Goal: Task Accomplishment & Management: Complete application form

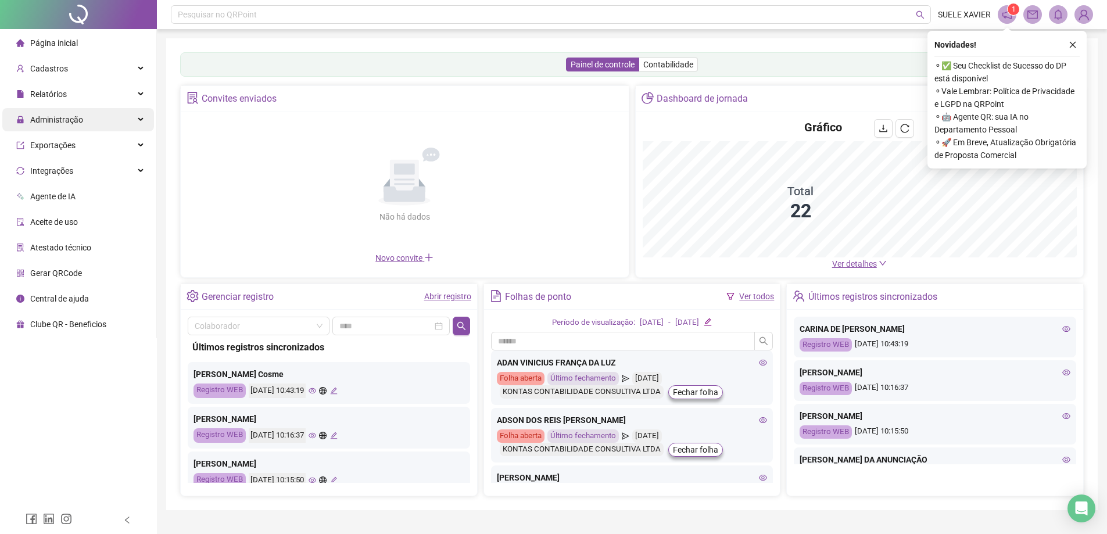
click at [70, 116] on span "Administração" at bounding box center [56, 119] width 53 height 9
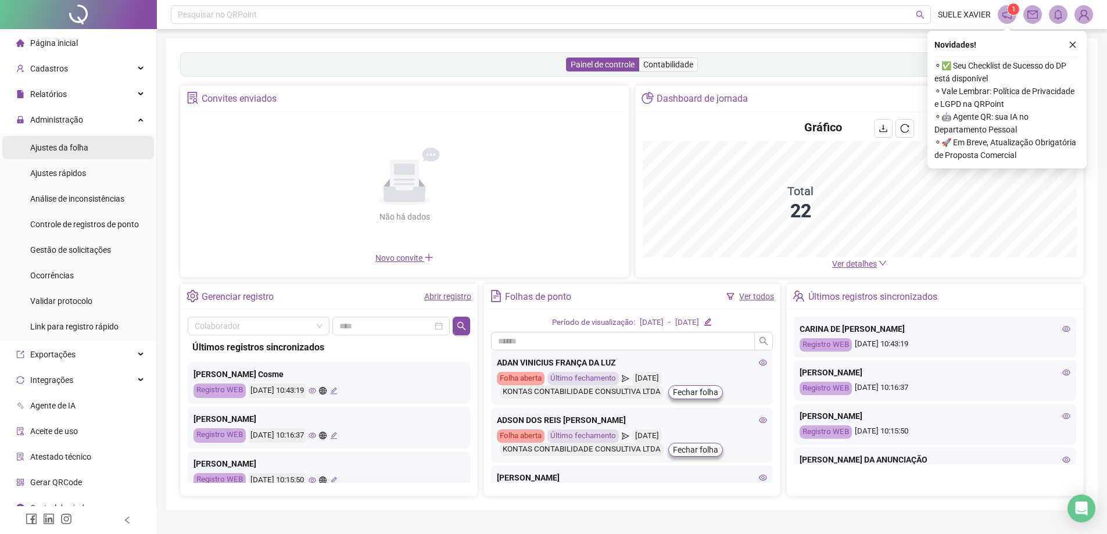
click at [77, 146] on span "Ajustes da folha" at bounding box center [59, 147] width 58 height 9
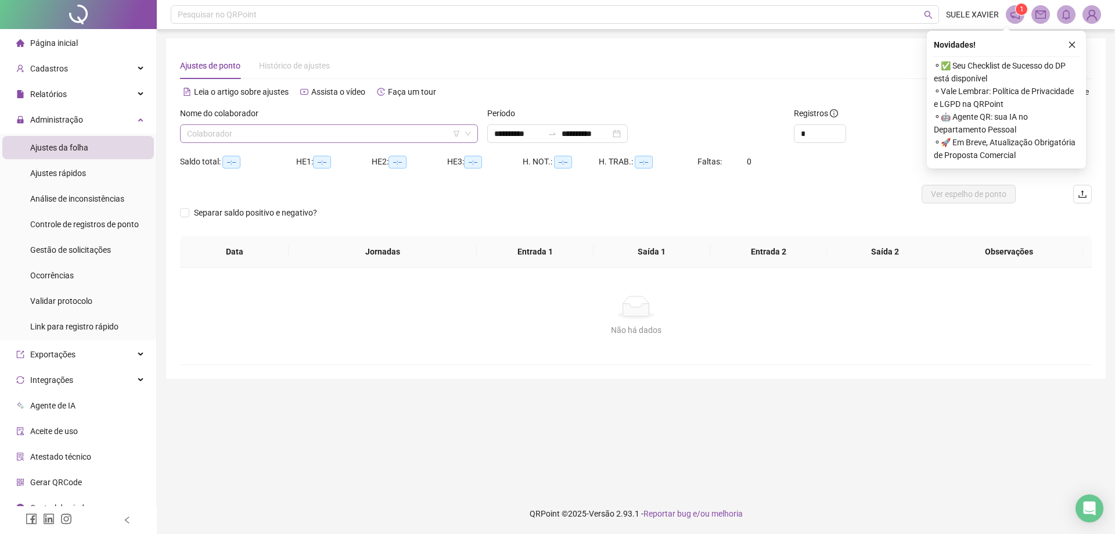
type input "**********"
click at [276, 131] on input "search" at bounding box center [324, 133] width 274 height 17
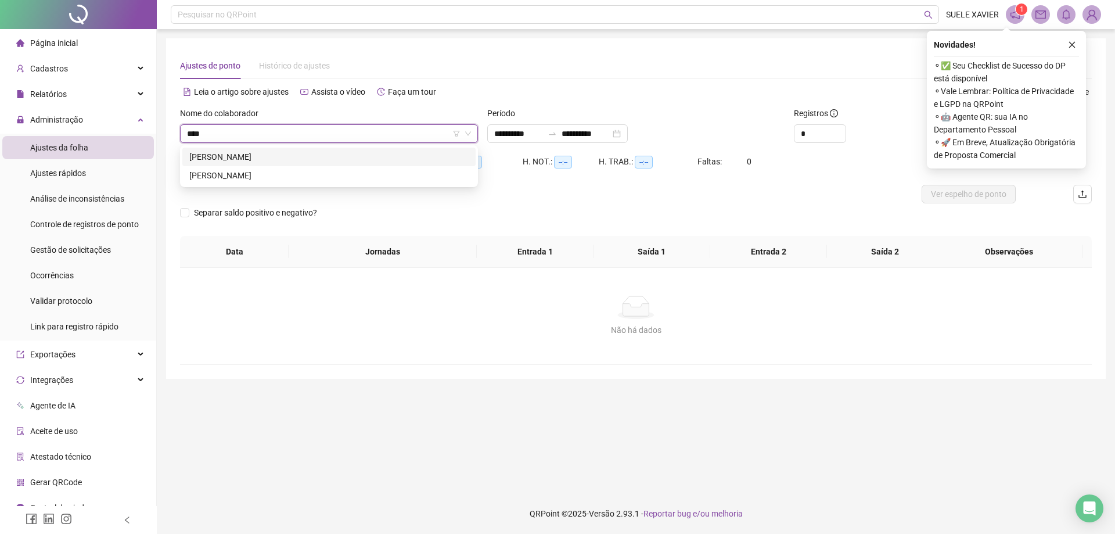
type input "*****"
click at [275, 155] on div "[PERSON_NAME]" at bounding box center [328, 156] width 279 height 13
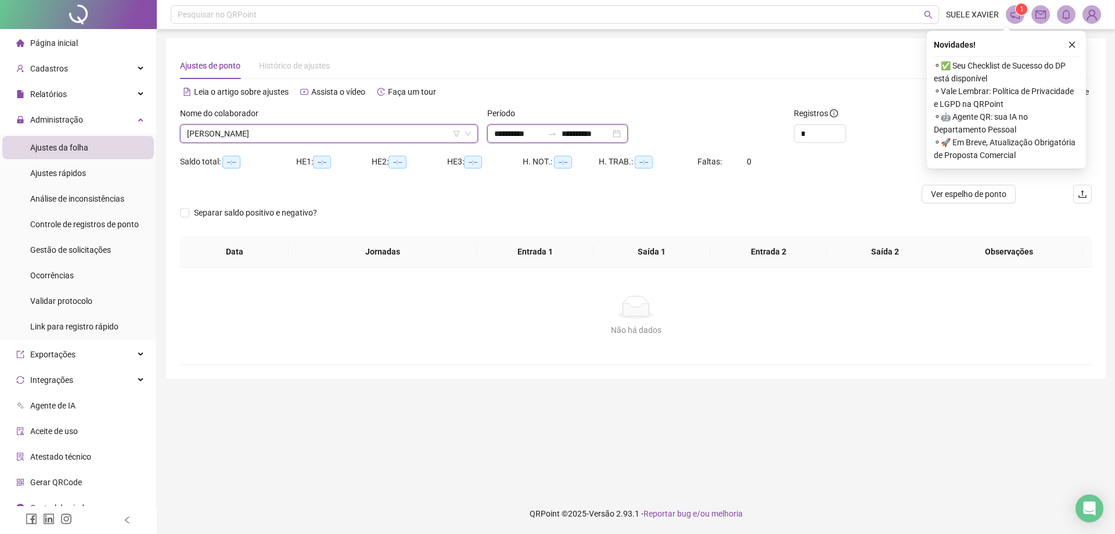
click at [601, 135] on input "**********" at bounding box center [586, 133] width 49 height 13
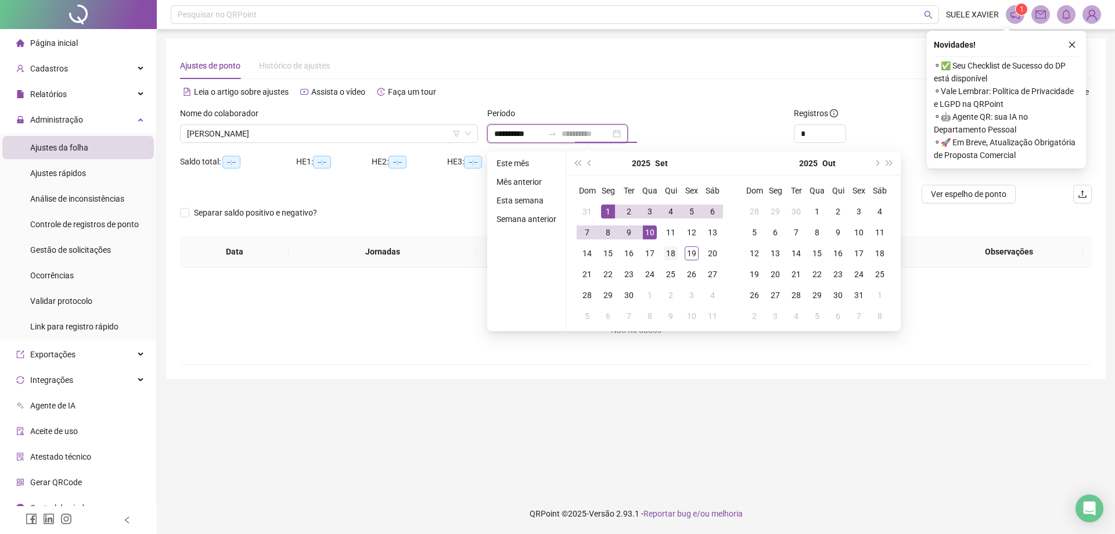
type input "**********"
click at [669, 252] on div "18" at bounding box center [671, 253] width 14 height 14
type input "**********"
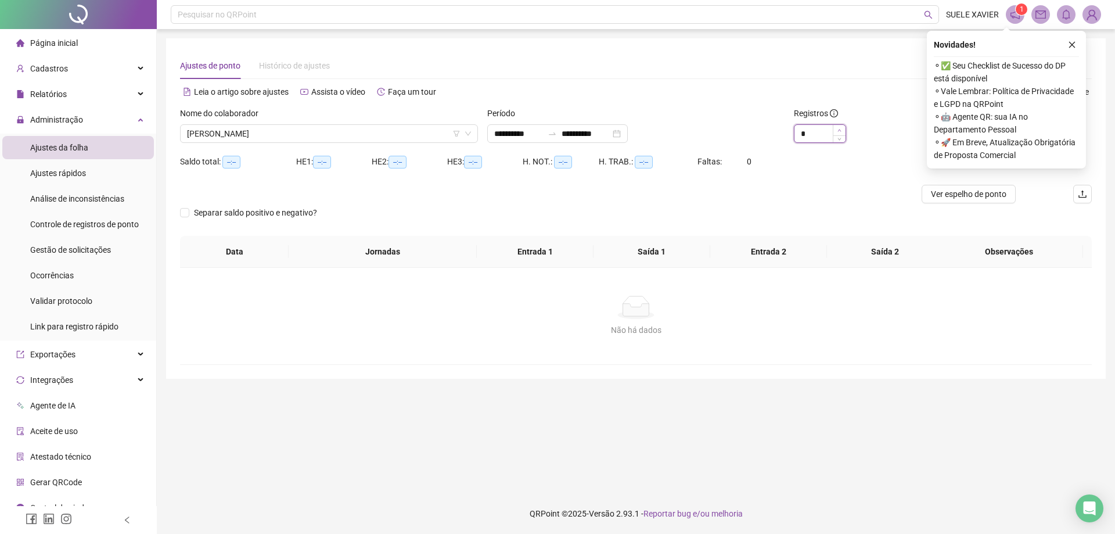
type input "*"
click at [842, 130] on icon "up" at bounding box center [840, 130] width 4 height 4
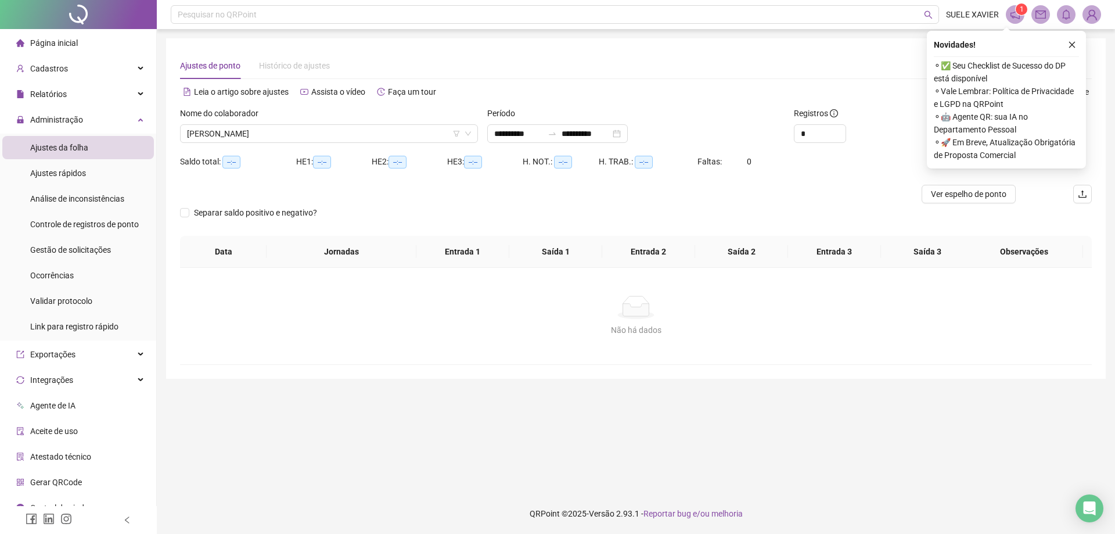
click at [1074, 42] on icon "close" at bounding box center [1072, 45] width 8 height 8
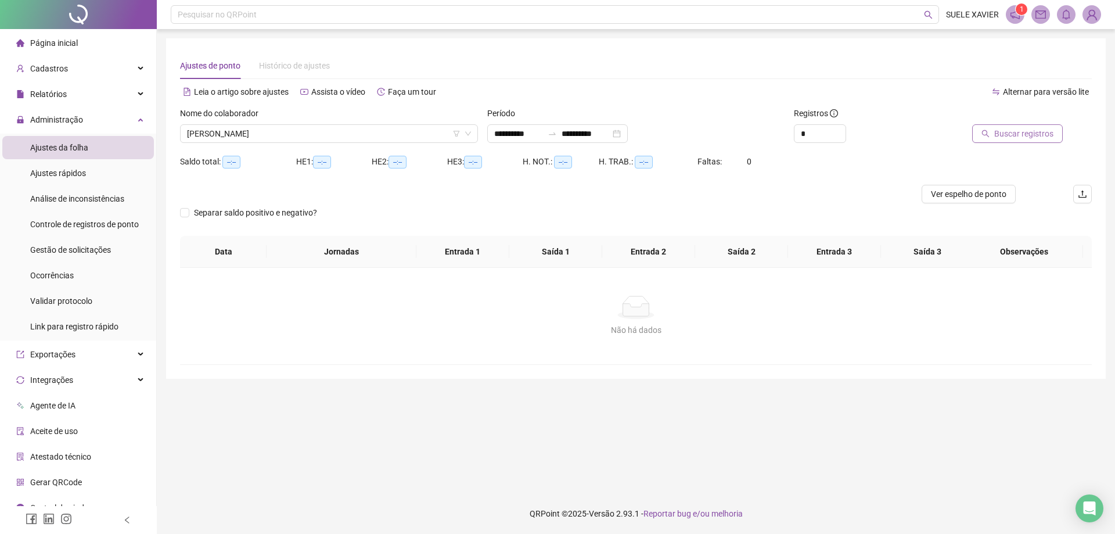
click at [1014, 132] on span "Buscar registros" at bounding box center [1023, 133] width 59 height 13
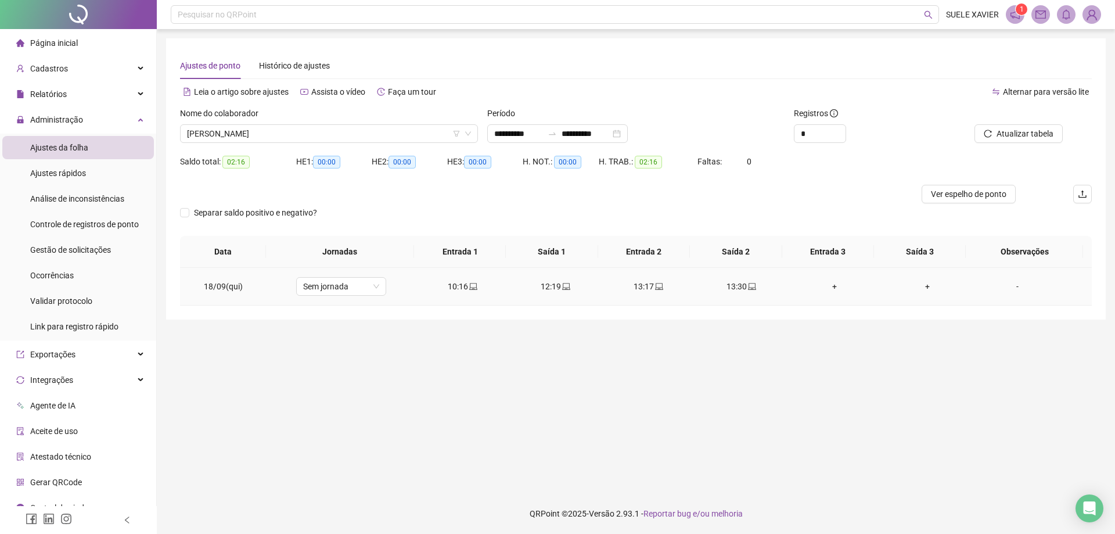
click at [1014, 284] on div "-" at bounding box center [1017, 286] width 69 height 13
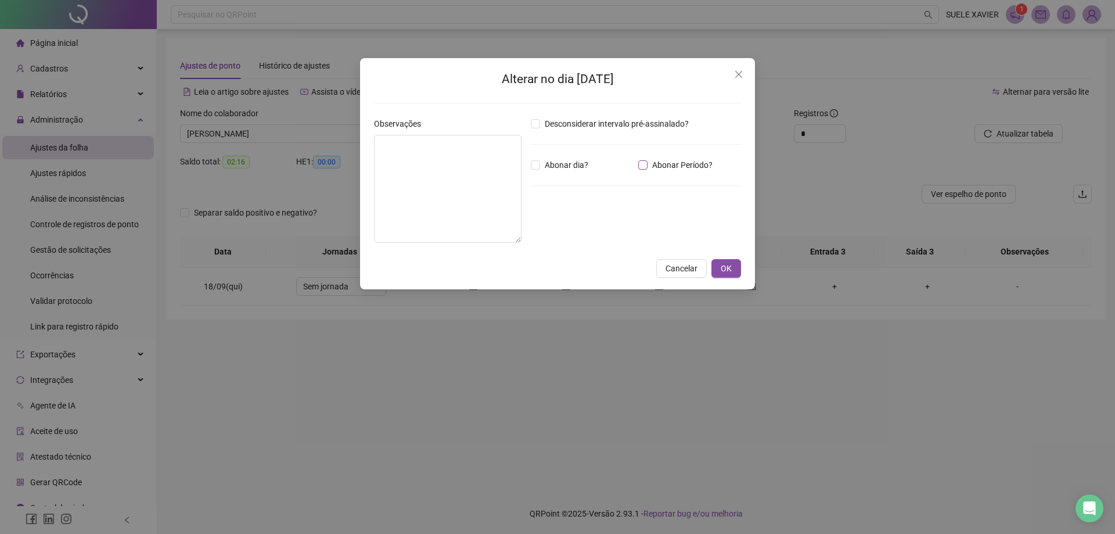
click at [648, 166] on span "Abonar Período?" at bounding box center [683, 165] width 70 height 13
click at [555, 230] on input "*****" at bounding box center [561, 229] width 46 height 14
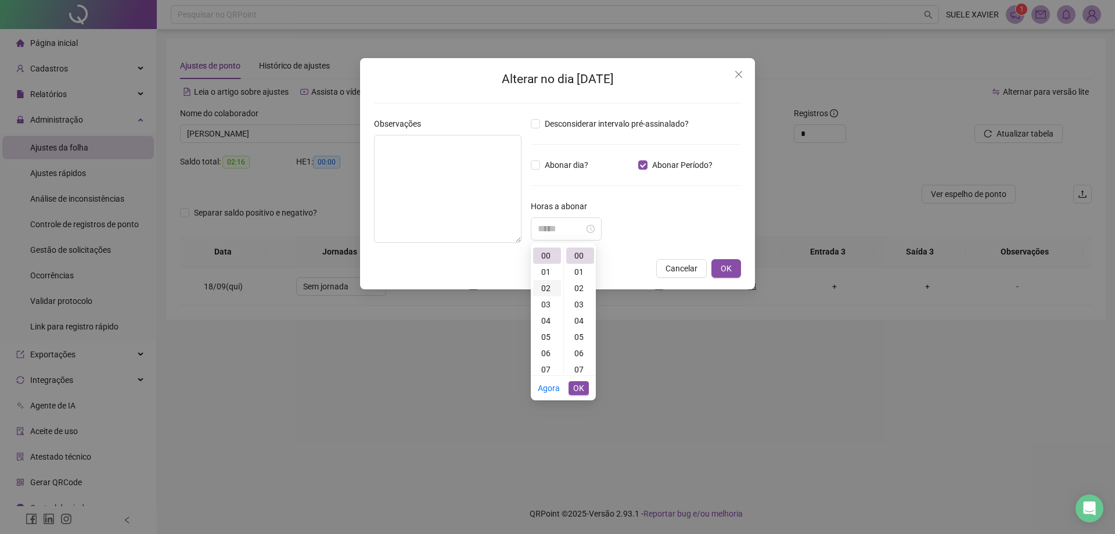
click at [545, 286] on div "02" at bounding box center [547, 288] width 28 height 16
click at [576, 233] on input "*****" at bounding box center [561, 229] width 46 height 14
click at [581, 321] on div "22" at bounding box center [580, 323] width 28 height 16
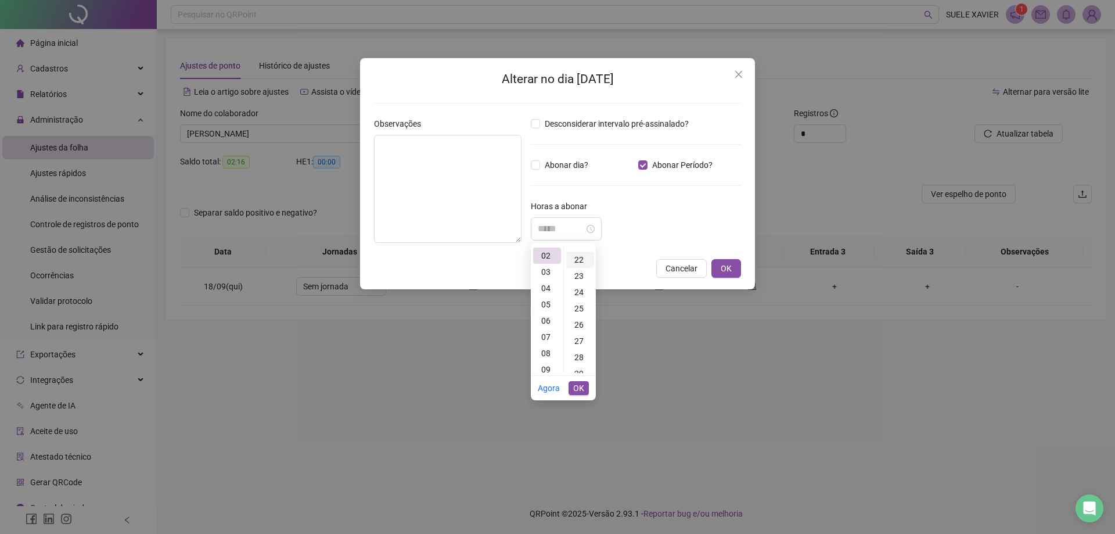
scroll to position [358, 0]
type input "*****"
click at [580, 387] on span "OK" at bounding box center [578, 388] width 11 height 13
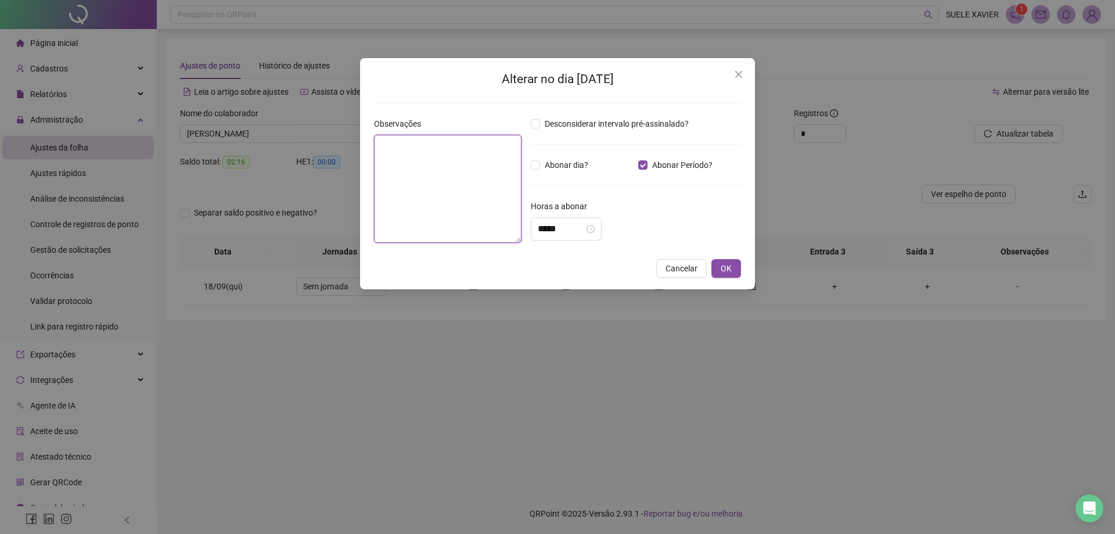
click at [424, 190] on textarea at bounding box center [448, 189] width 148 height 108
type textarea "**********"
click at [732, 264] on button "OK" at bounding box center [727, 268] width 30 height 19
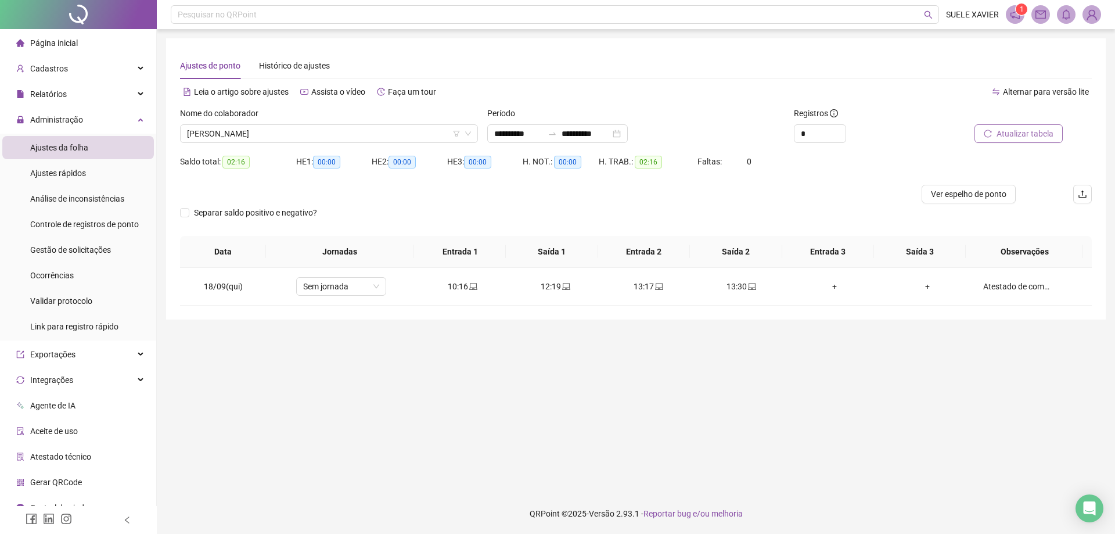
click at [1010, 130] on span "Atualizar tabela" at bounding box center [1025, 133] width 57 height 13
click at [1021, 281] on div "Atestado de comparecimento" at bounding box center [1017, 286] width 69 height 13
type input "*****"
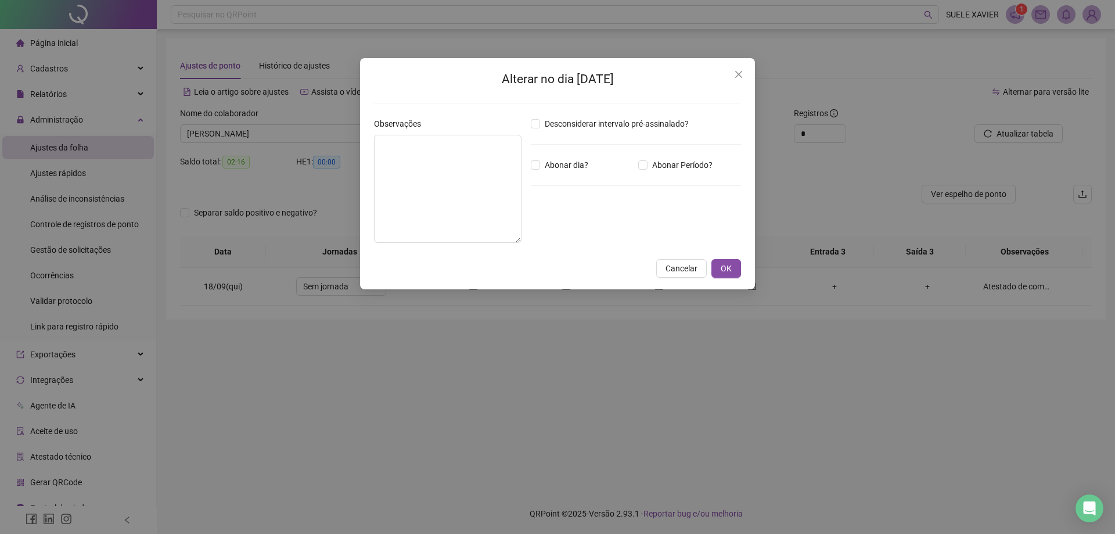
type textarea "**********"
type input "*****"
click at [729, 270] on span "OK" at bounding box center [726, 268] width 11 height 13
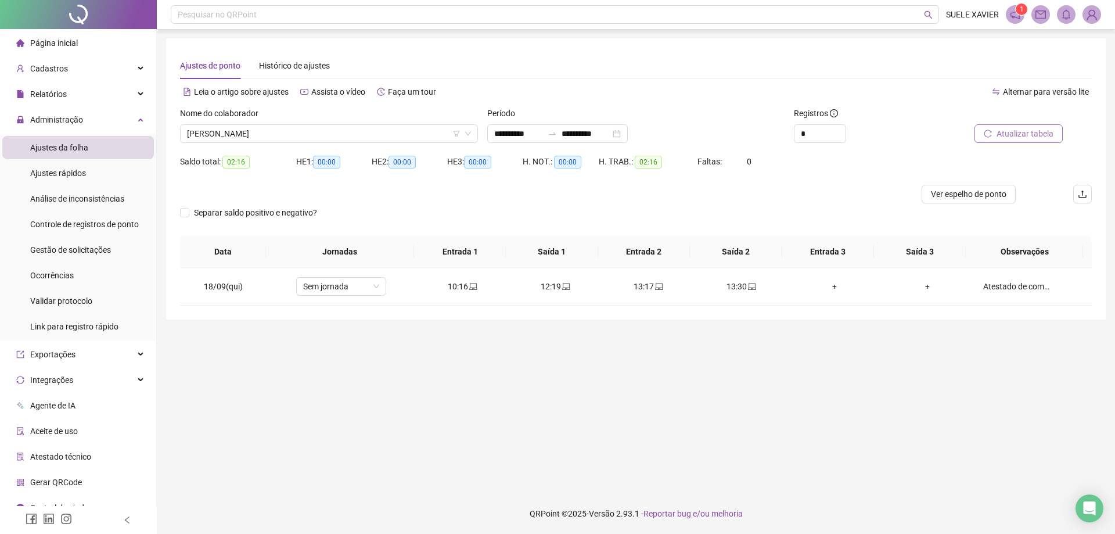
click at [1011, 135] on span "Atualizar tabela" at bounding box center [1025, 133] width 57 height 13
click at [1014, 288] on div "Atestado de comparecimento" at bounding box center [1017, 286] width 69 height 13
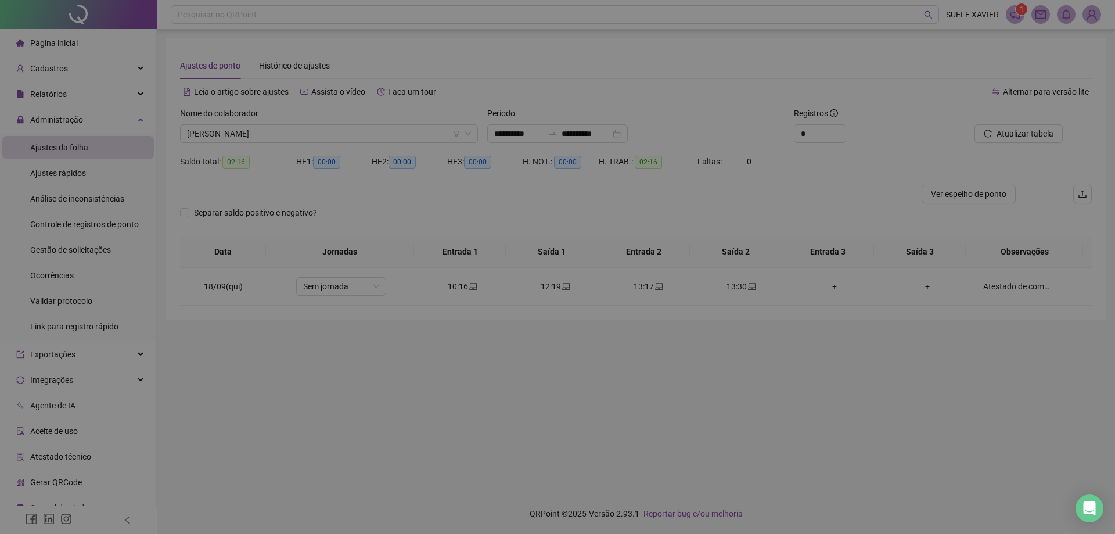
type input "*****"
type textarea "**********"
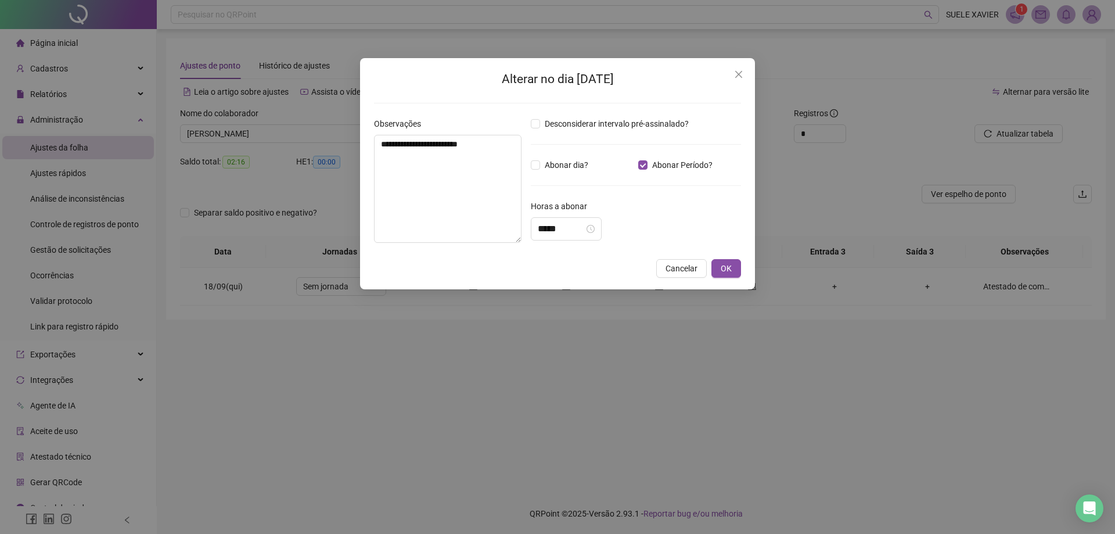
type input "*****"
click at [732, 270] on button "OK" at bounding box center [727, 266] width 30 height 19
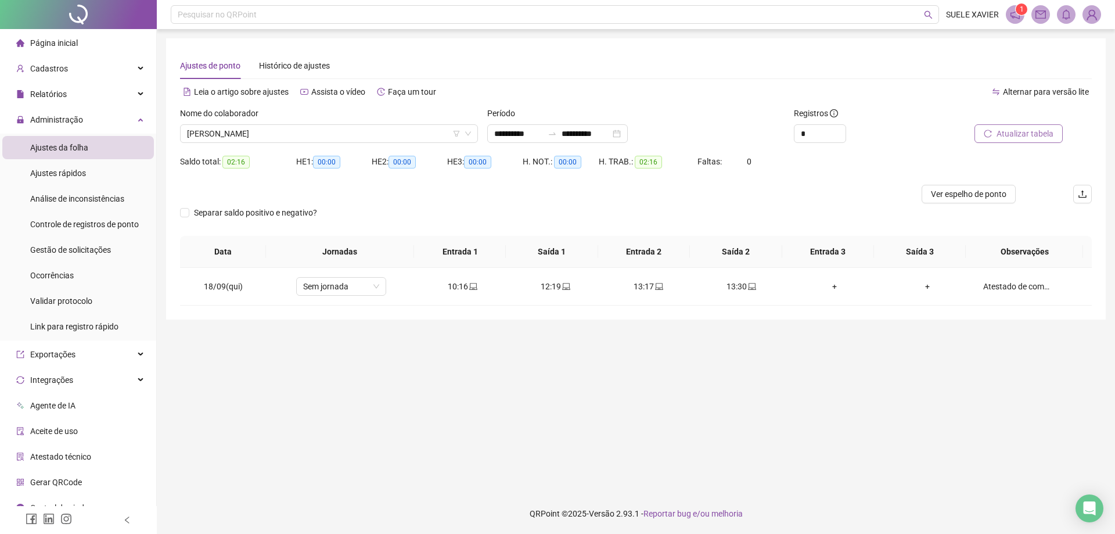
click at [1027, 132] on span "Atualizar tabela" at bounding box center [1025, 133] width 57 height 13
click at [987, 284] on div "Atestado de comparecimento" at bounding box center [1017, 286] width 69 height 13
type input "*****"
type textarea "**********"
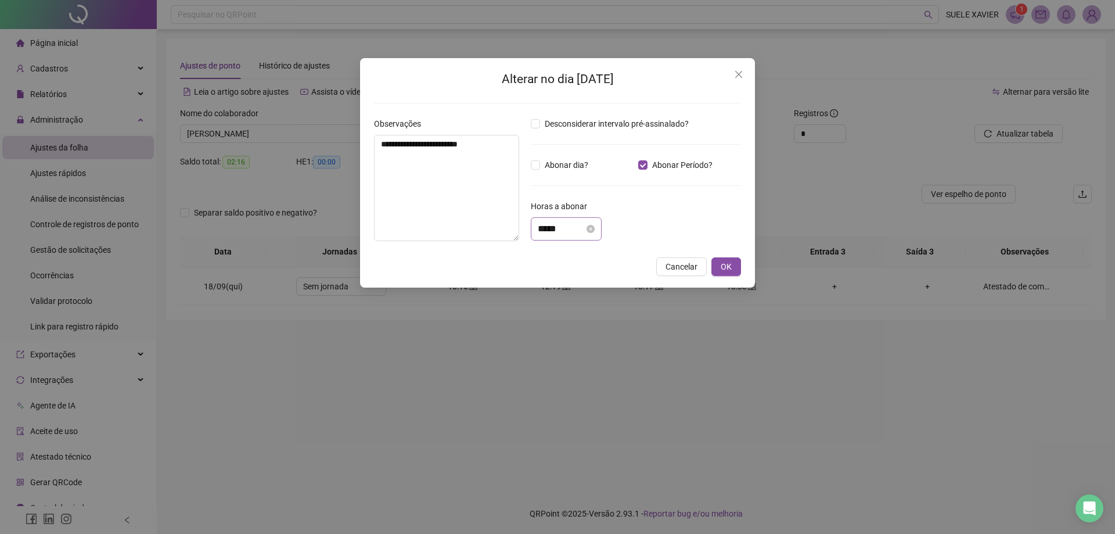
click at [595, 225] on div "*****" at bounding box center [566, 229] width 57 height 14
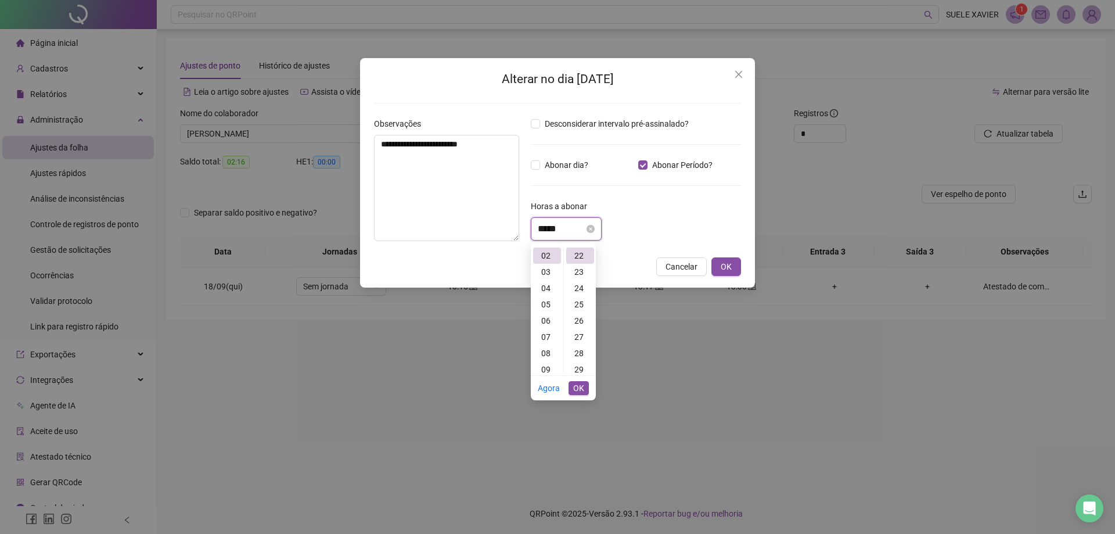
type input "*****"
drag, startPoint x: 566, startPoint y: 230, endPoint x: 511, endPoint y: 229, distance: 55.2
click at [511, 229] on div "**********" at bounding box center [557, 183] width 376 height 133
click at [576, 391] on span "OK" at bounding box center [578, 388] width 11 height 13
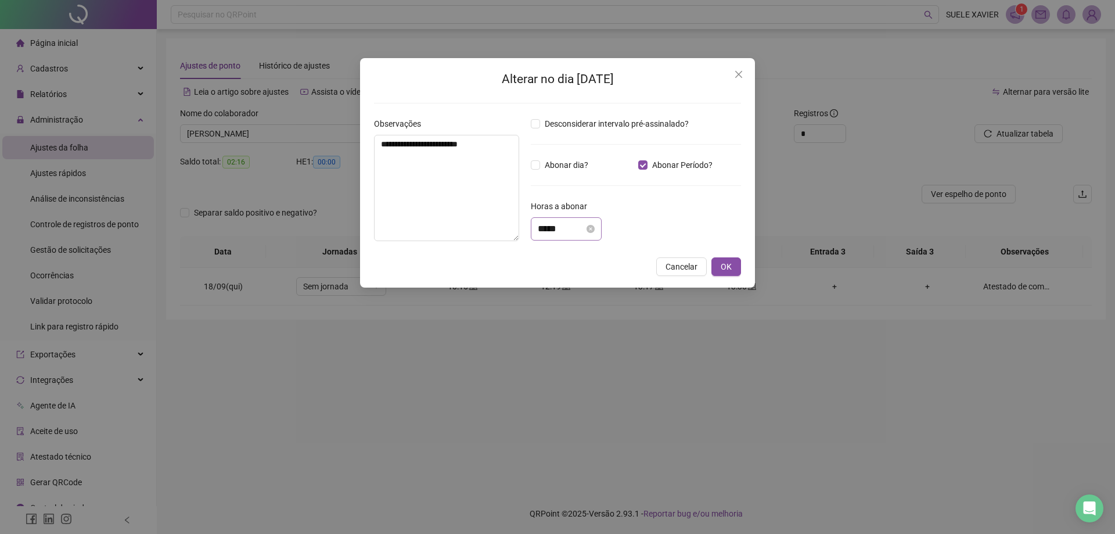
click at [553, 219] on div "*****" at bounding box center [566, 228] width 71 height 23
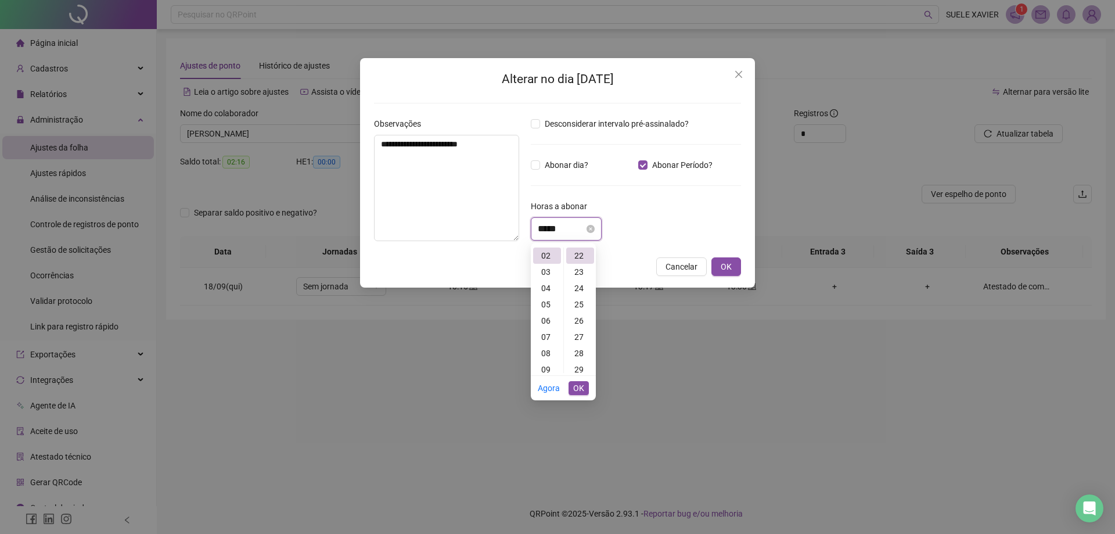
click at [558, 227] on input "*****" at bounding box center [561, 229] width 46 height 14
drag, startPoint x: 551, startPoint y: 254, endPoint x: 559, endPoint y: 251, distance: 9.2
click at [551, 253] on div "00" at bounding box center [547, 255] width 28 height 16
click at [581, 254] on div "22" at bounding box center [580, 255] width 28 height 16
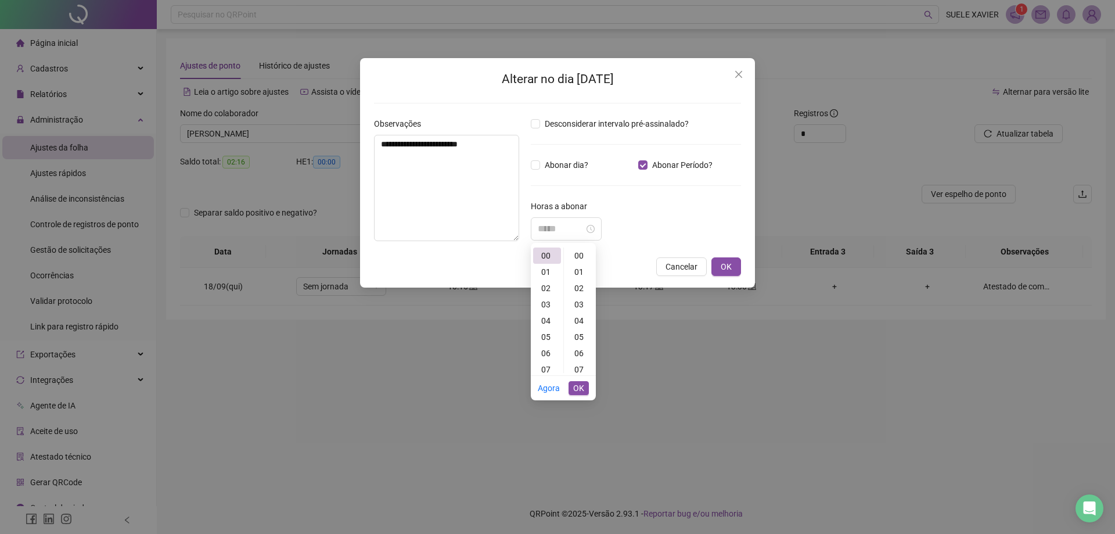
click at [581, 254] on div "00" at bounding box center [580, 255] width 28 height 16
type input "*****"
click at [580, 386] on span "OK" at bounding box center [578, 388] width 11 height 13
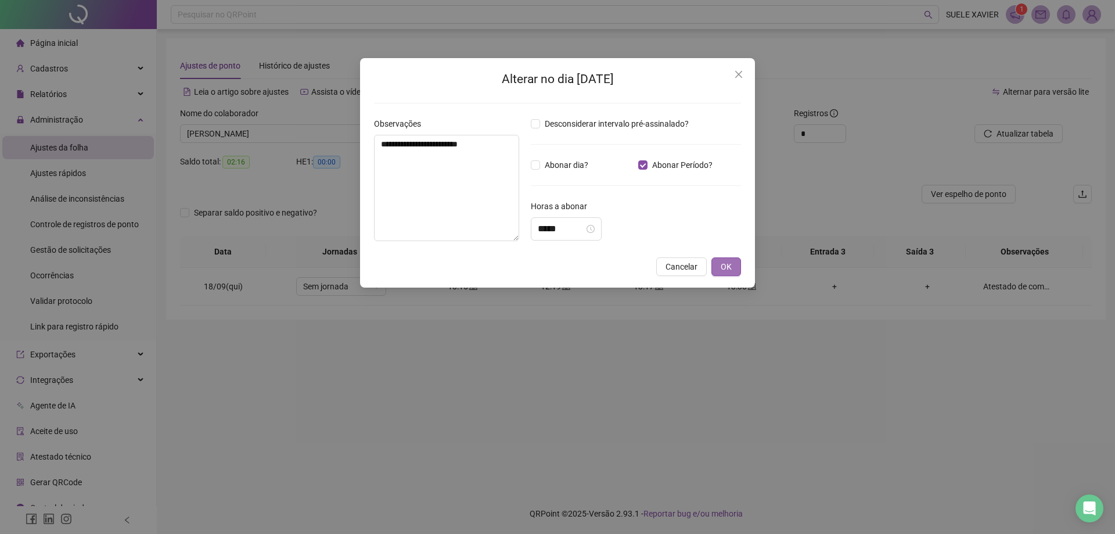
click at [728, 272] on span "OK" at bounding box center [726, 266] width 11 height 13
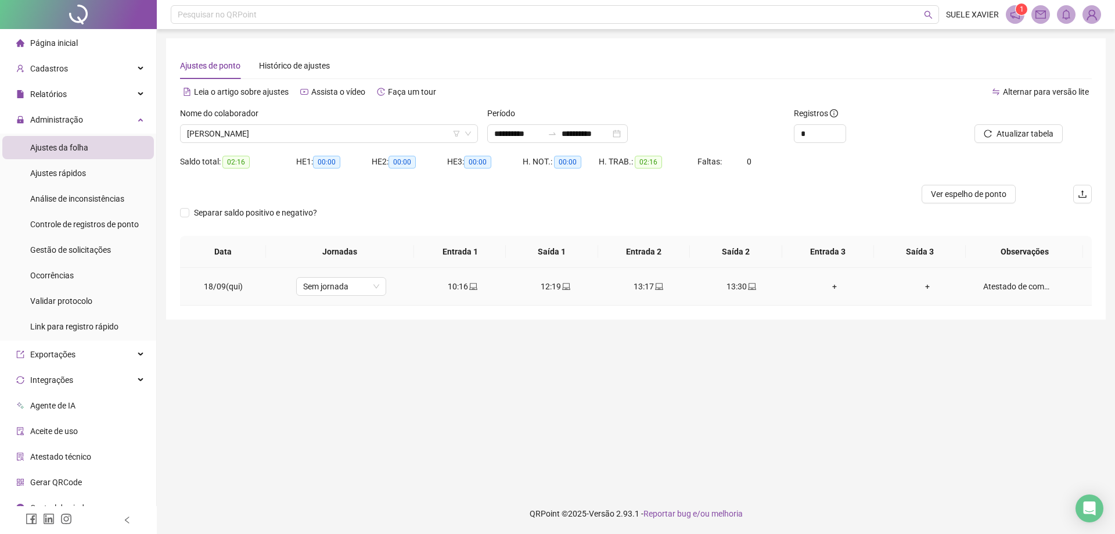
click at [828, 285] on div "+" at bounding box center [834, 286] width 74 height 13
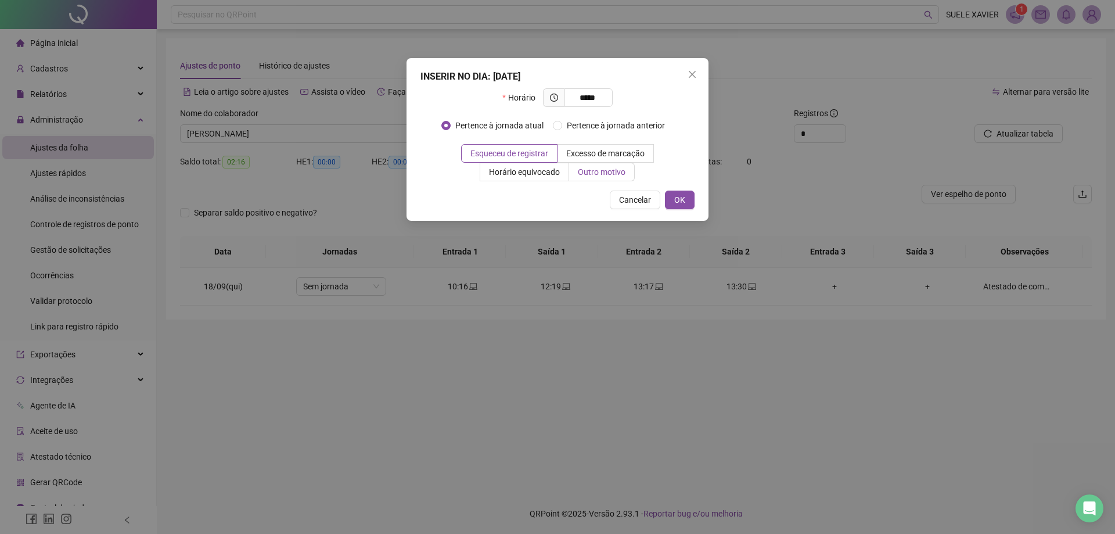
type input "*****"
click at [595, 175] on span "Outro motivo" at bounding box center [602, 171] width 48 height 9
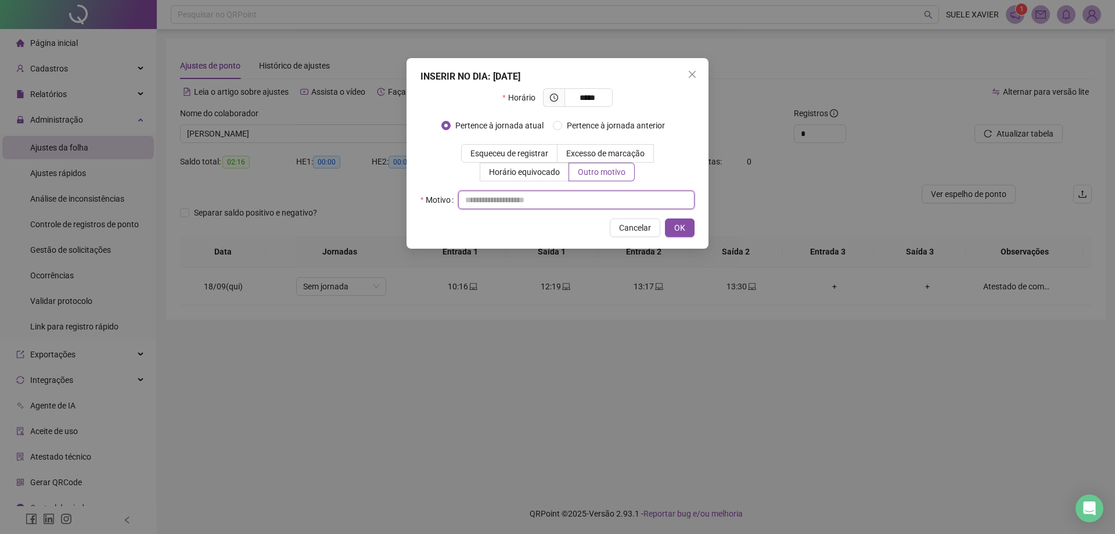
click at [483, 199] on input "text" at bounding box center [576, 200] width 236 height 19
type input "********"
click at [678, 227] on span "OK" at bounding box center [679, 227] width 11 height 13
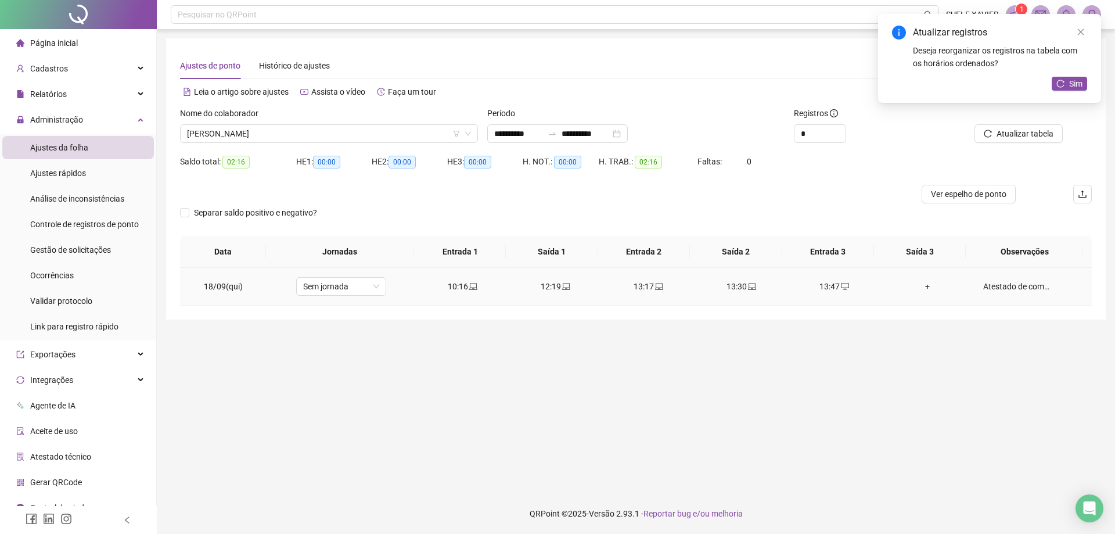
click at [925, 286] on div "+" at bounding box center [927, 286] width 74 height 13
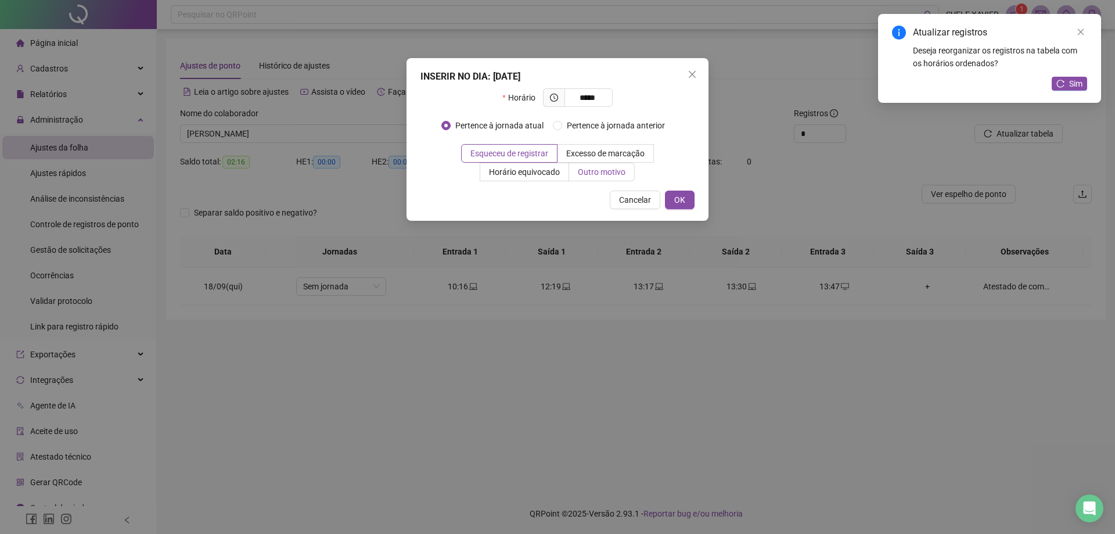
type input "*****"
click at [598, 170] on span "Outro motivo" at bounding box center [602, 171] width 48 height 9
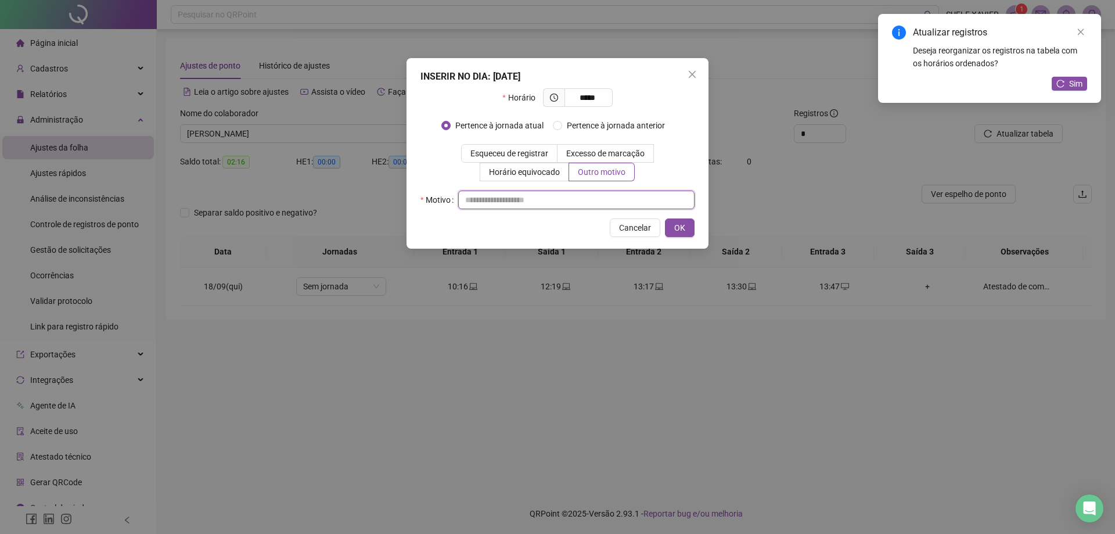
click at [514, 201] on input "text" at bounding box center [576, 200] width 236 height 19
type input "********"
click at [687, 230] on button "OK" at bounding box center [680, 227] width 30 height 19
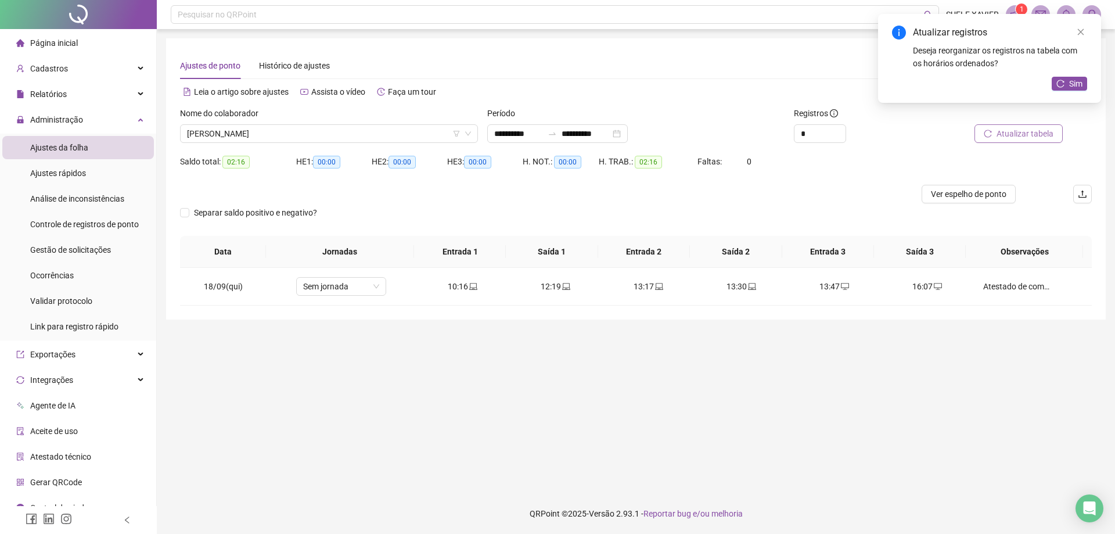
click at [1035, 134] on span "Atualizar tabela" at bounding box center [1025, 133] width 57 height 13
click at [1018, 135] on span "Atualizar tabela" at bounding box center [1025, 133] width 57 height 13
drag, startPoint x: 512, startPoint y: 130, endPoint x: 526, endPoint y: 137, distance: 15.1
click at [513, 130] on input "**********" at bounding box center [518, 133] width 49 height 13
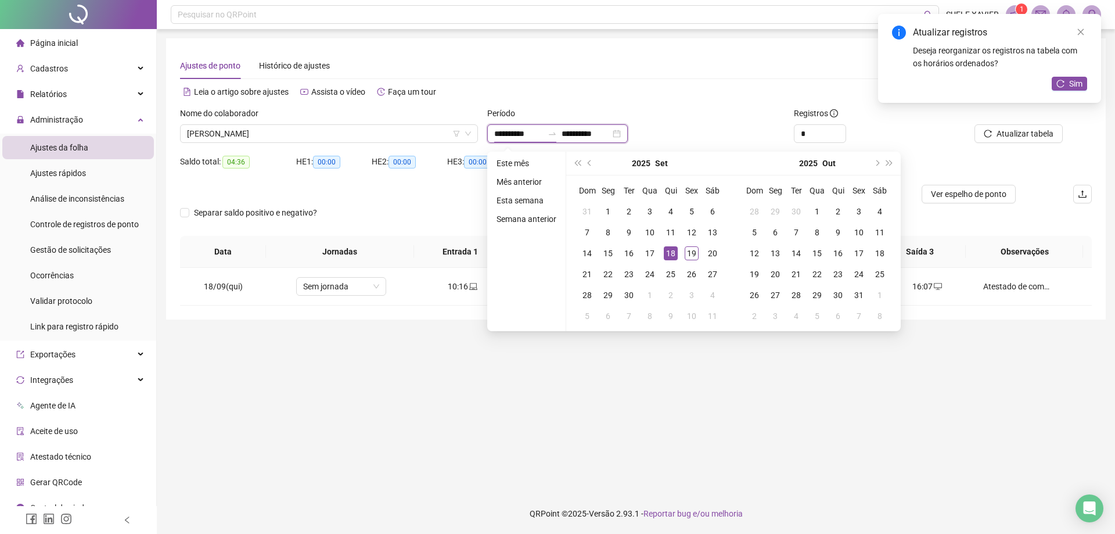
type input "**********"
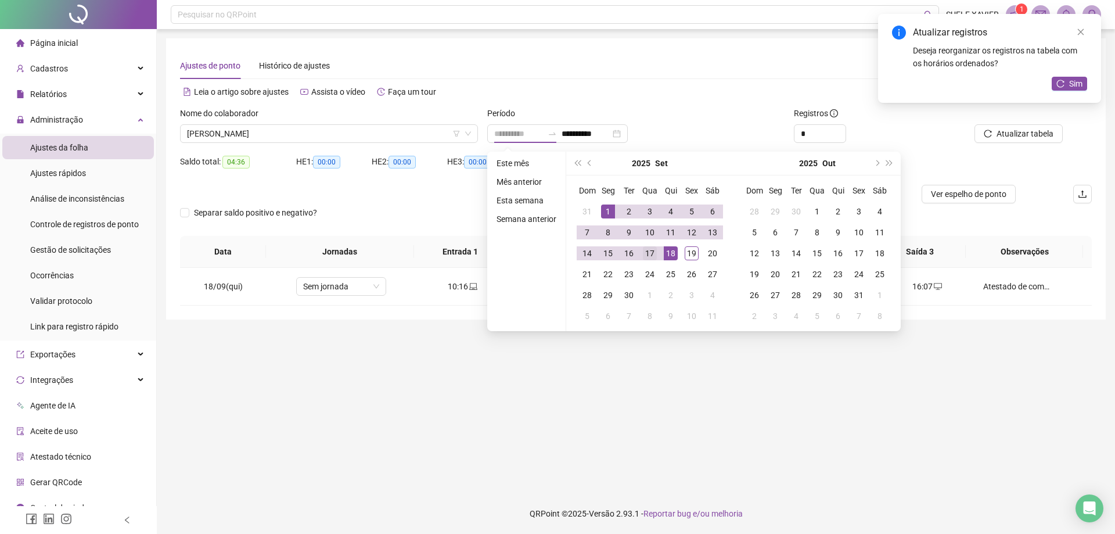
drag, startPoint x: 605, startPoint y: 212, endPoint x: 656, endPoint y: 245, distance: 60.4
click at [606, 212] on div "1" at bounding box center [608, 211] width 14 height 14
type input "**********"
drag, startPoint x: 669, startPoint y: 254, endPoint x: 678, endPoint y: 247, distance: 11.3
click at [670, 253] on div "18" at bounding box center [671, 253] width 14 height 14
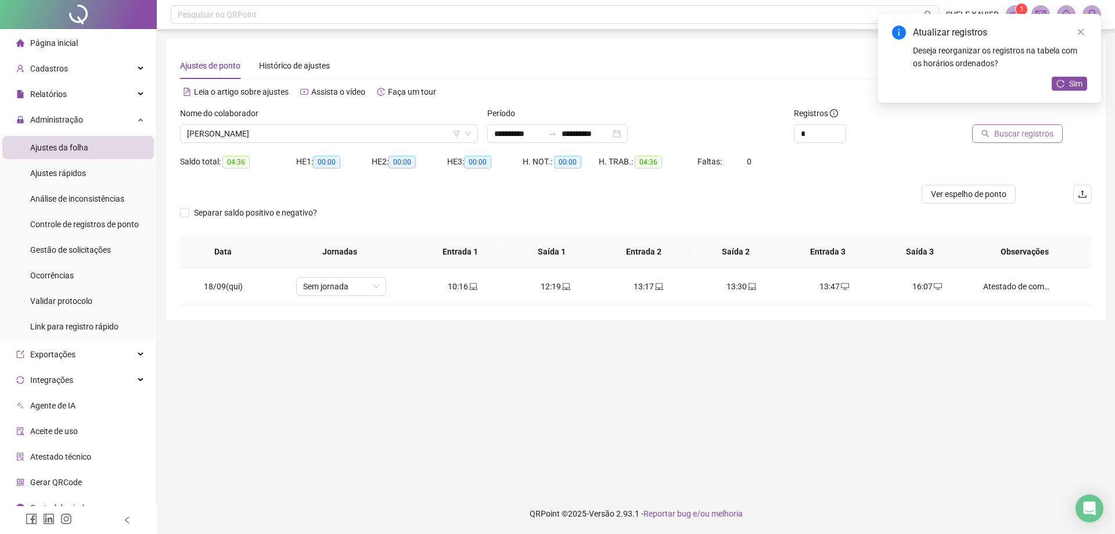
click at [1038, 136] on span "Buscar registros" at bounding box center [1023, 133] width 59 height 13
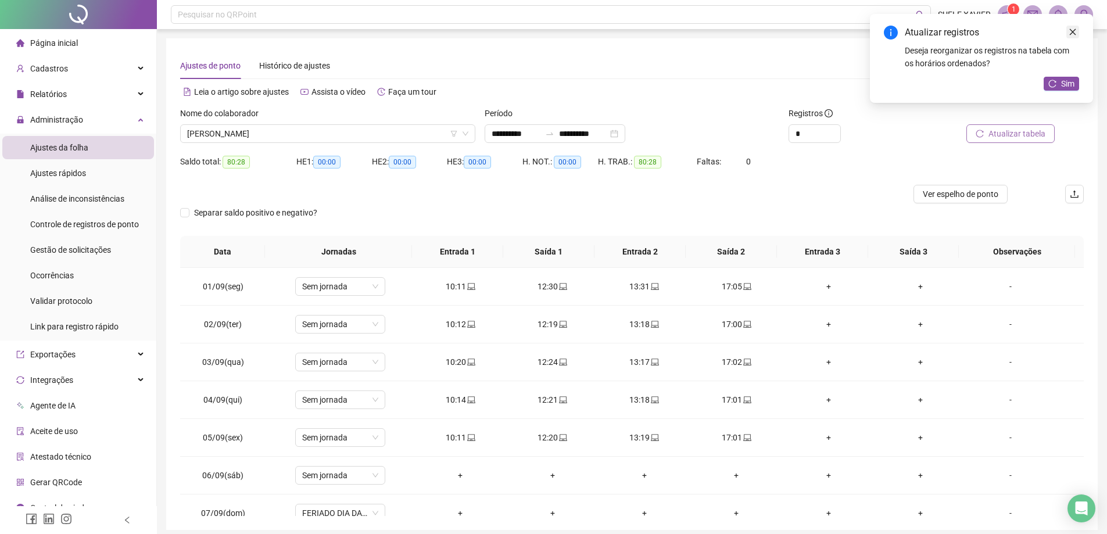
click at [1080, 33] on div "Atualizar registros Deseja reorganizar os registros na tabela com os horários o…" at bounding box center [981, 58] width 223 height 89
click at [397, 131] on span "[PERSON_NAME]" at bounding box center [327, 133] width 281 height 17
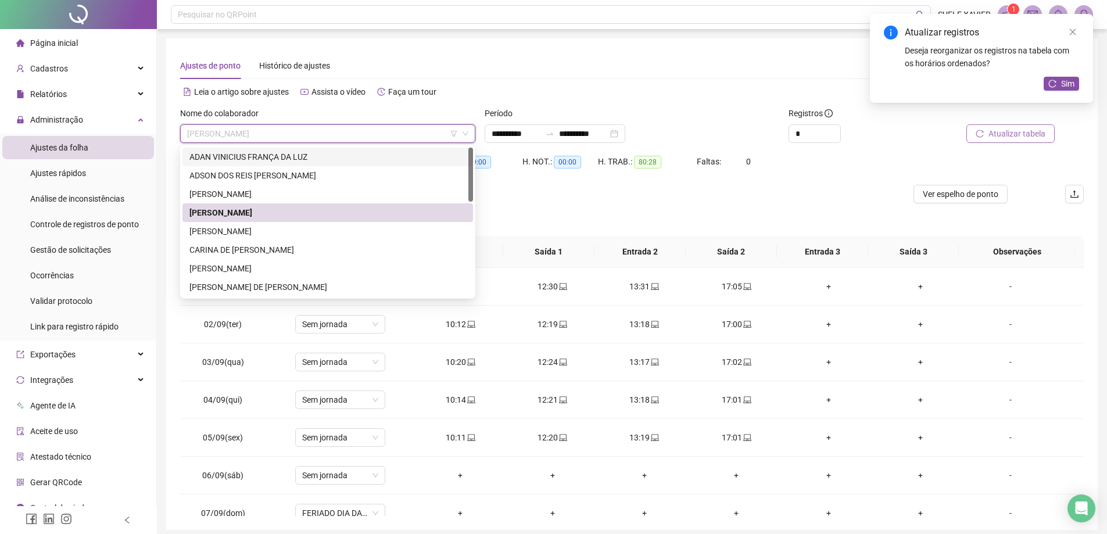
click at [330, 159] on div "ADAN VINICIUS FRANÇA DA LUZ" at bounding box center [327, 156] width 276 height 13
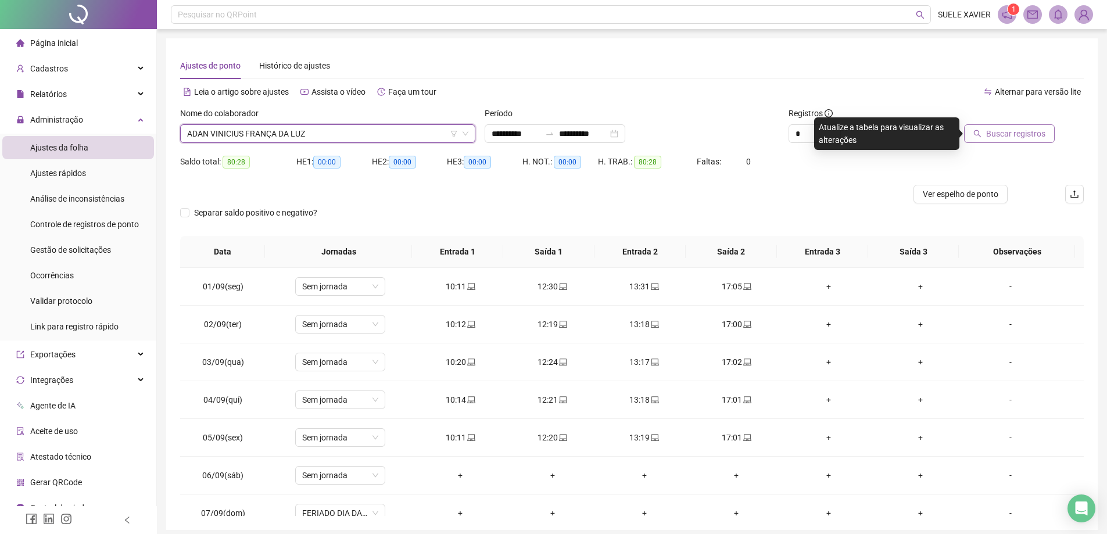
click at [1008, 135] on span "Buscar registros" at bounding box center [1015, 133] width 59 height 13
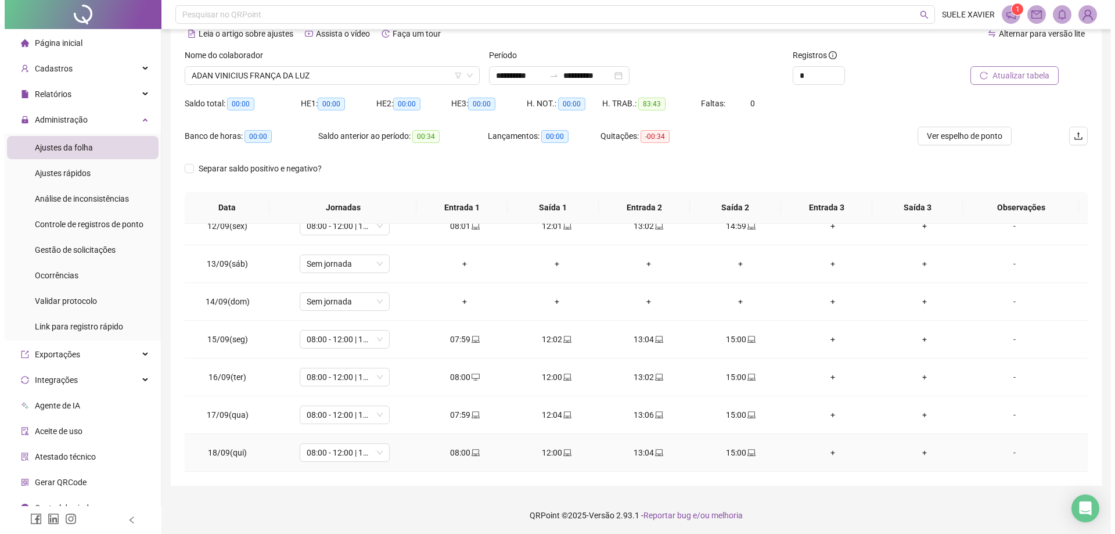
scroll to position [60, 0]
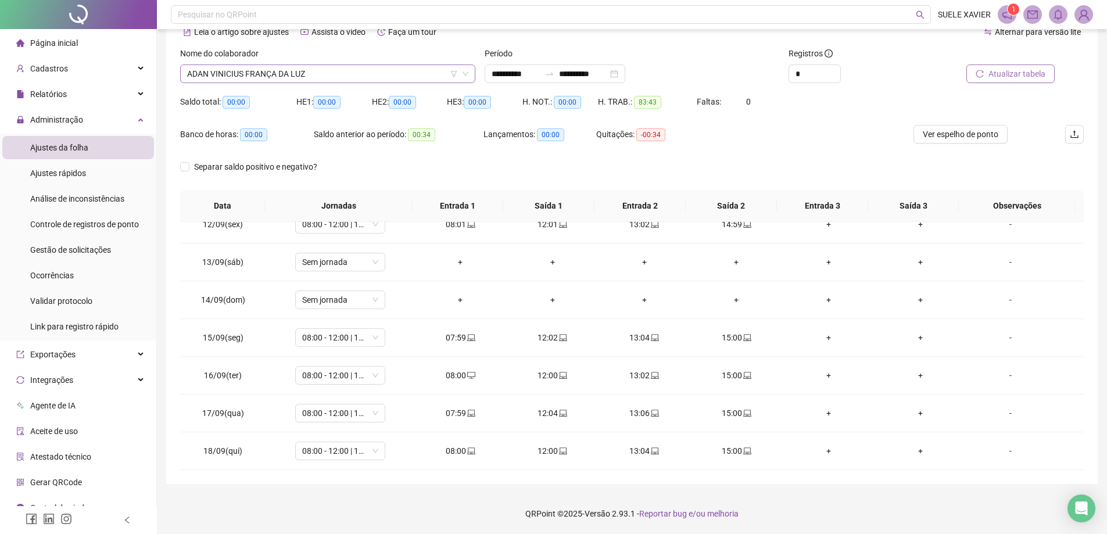
click at [377, 70] on span "ADAN VINICIUS FRANÇA DA LUZ" at bounding box center [327, 73] width 281 height 17
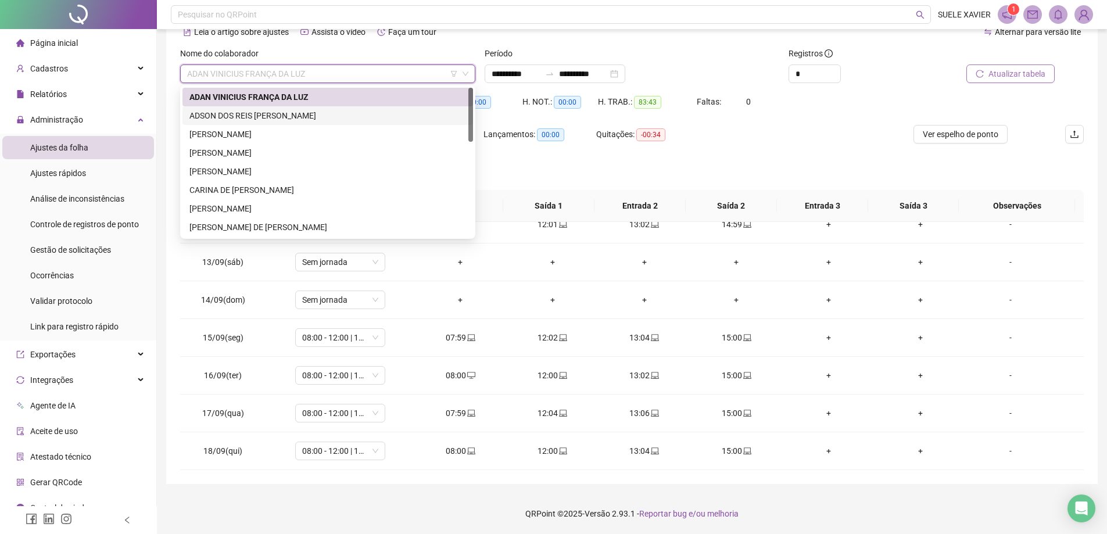
click at [301, 116] on div "ADSON DOS REIS [PERSON_NAME]" at bounding box center [327, 115] width 276 height 13
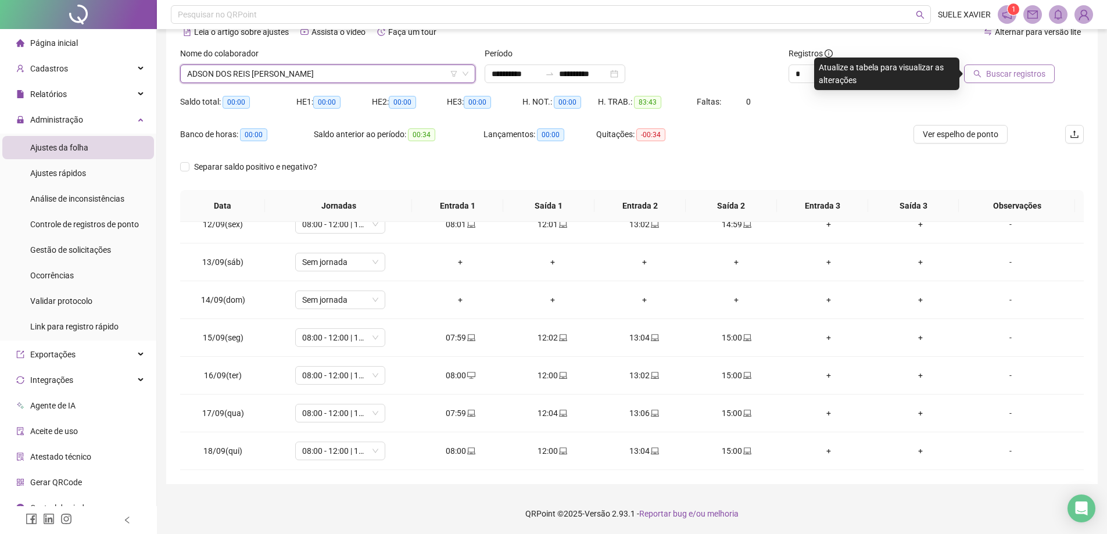
click at [1008, 78] on span "Buscar registros" at bounding box center [1015, 73] width 59 height 13
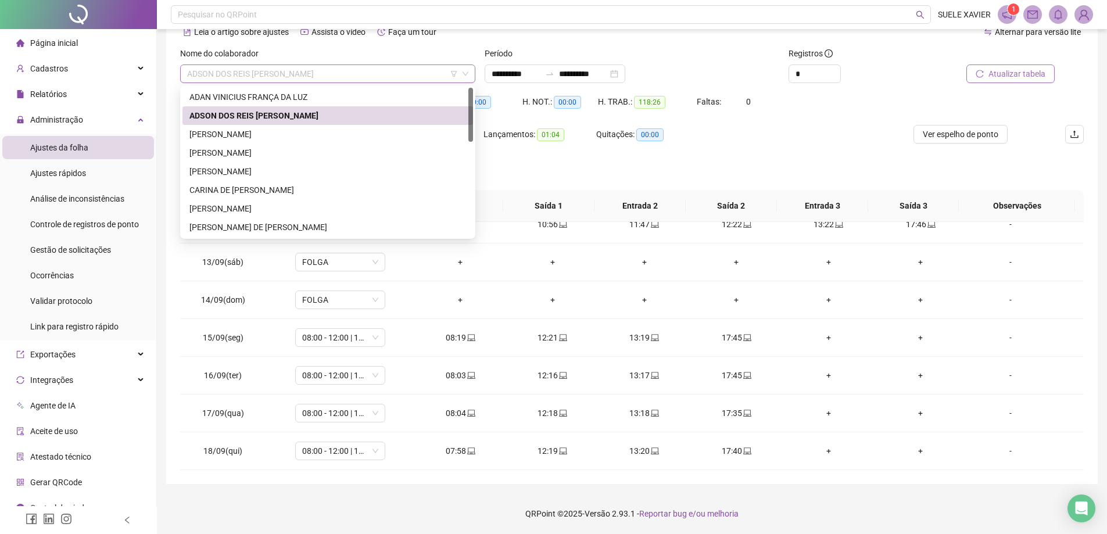
click at [363, 73] on span "ADSON DOS REIS [PERSON_NAME]" at bounding box center [327, 73] width 281 height 17
click at [317, 130] on div "[PERSON_NAME]" at bounding box center [327, 134] width 276 height 13
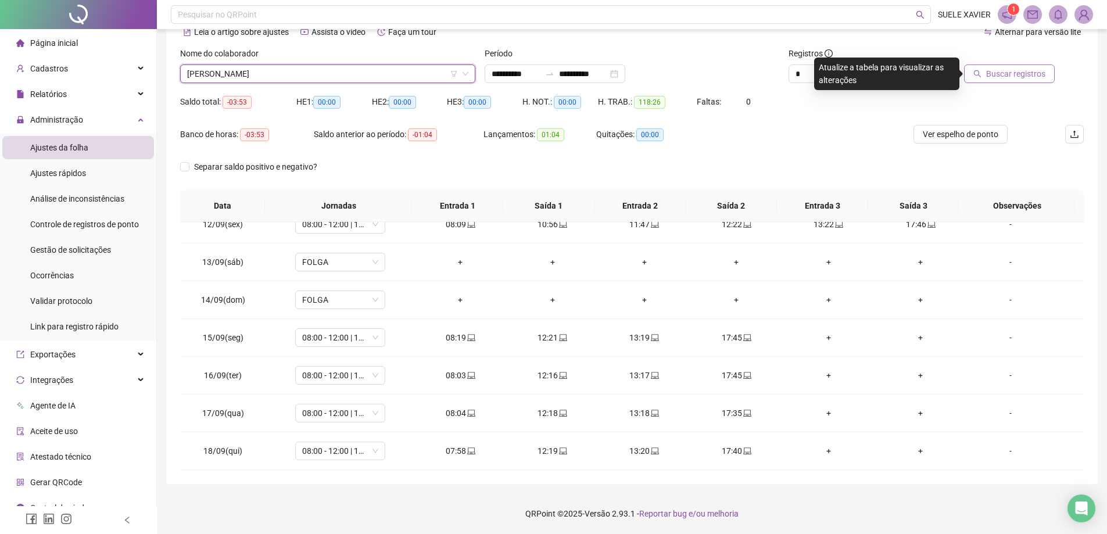
click at [1014, 74] on span "Buscar registros" at bounding box center [1015, 73] width 59 height 13
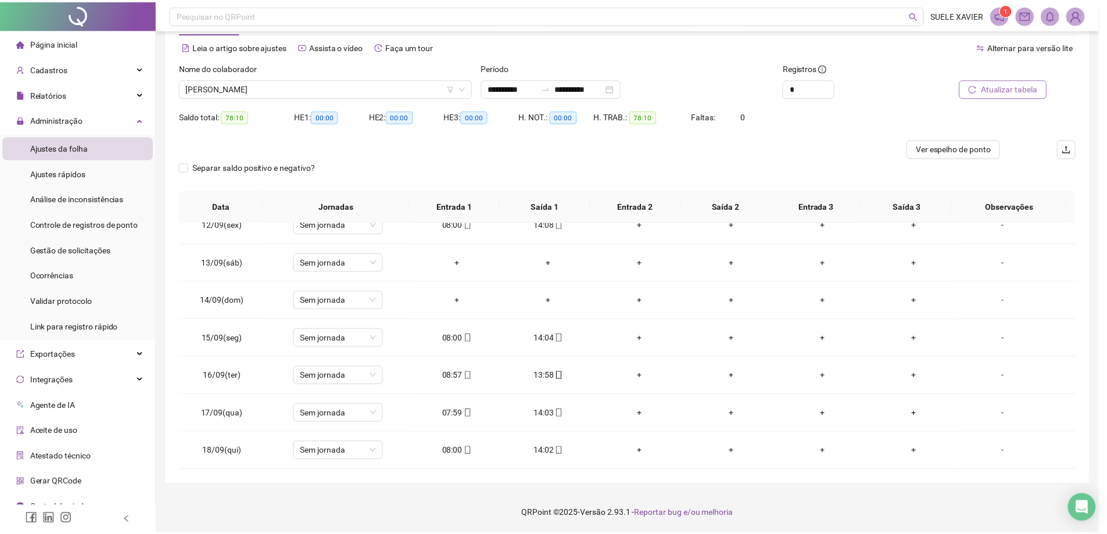
scroll to position [46, 0]
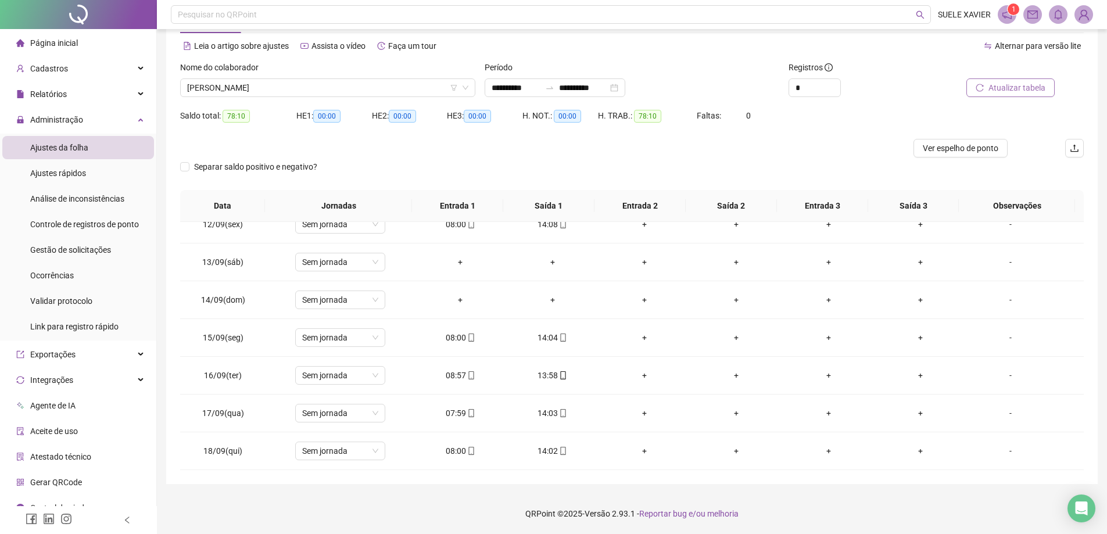
click at [362, 74] on div "Nome do colaborador" at bounding box center [327, 69] width 295 height 17
click at [359, 81] on div "[PERSON_NAME]" at bounding box center [327, 87] width 295 height 19
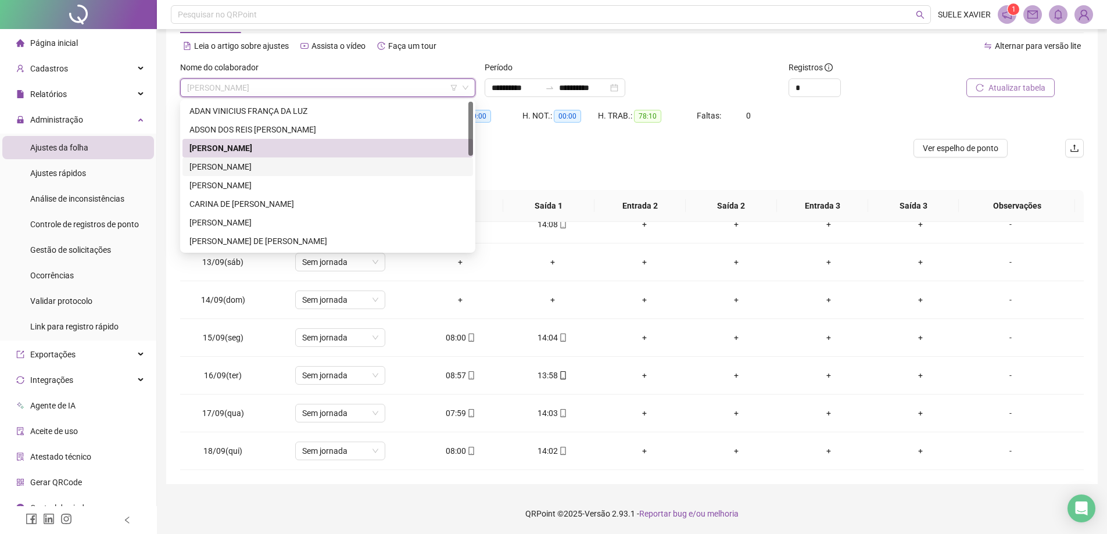
click at [300, 168] on div "[PERSON_NAME]" at bounding box center [327, 166] width 276 height 13
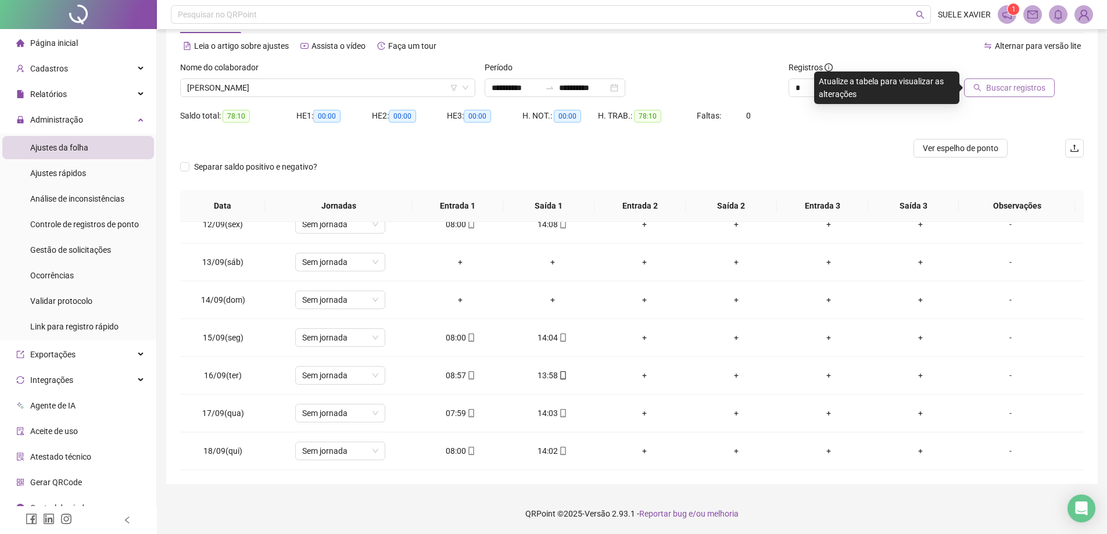
click at [1007, 86] on span "Buscar registros" at bounding box center [1015, 87] width 59 height 13
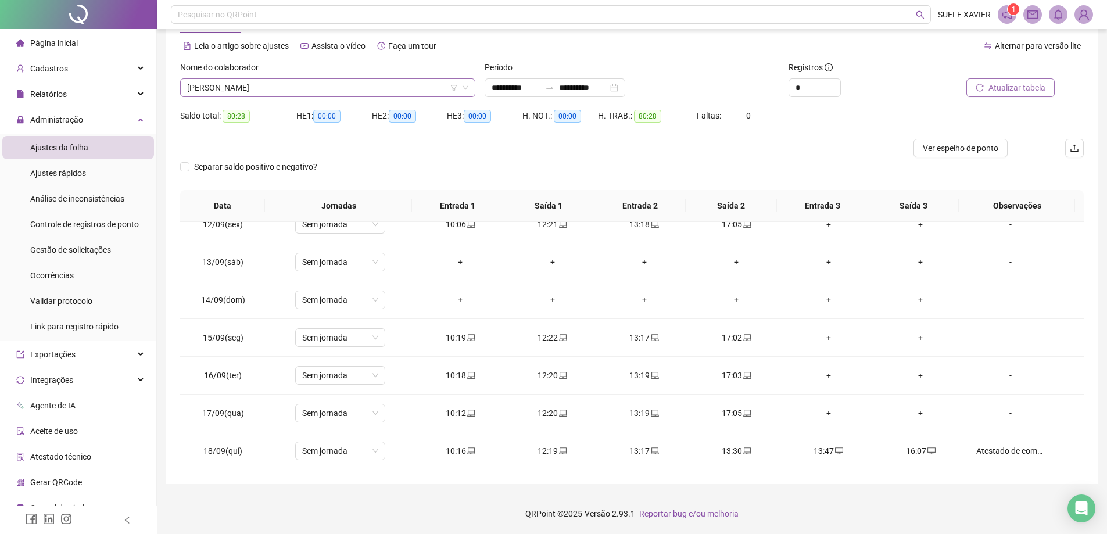
click at [344, 85] on span "[PERSON_NAME]" at bounding box center [327, 87] width 281 height 17
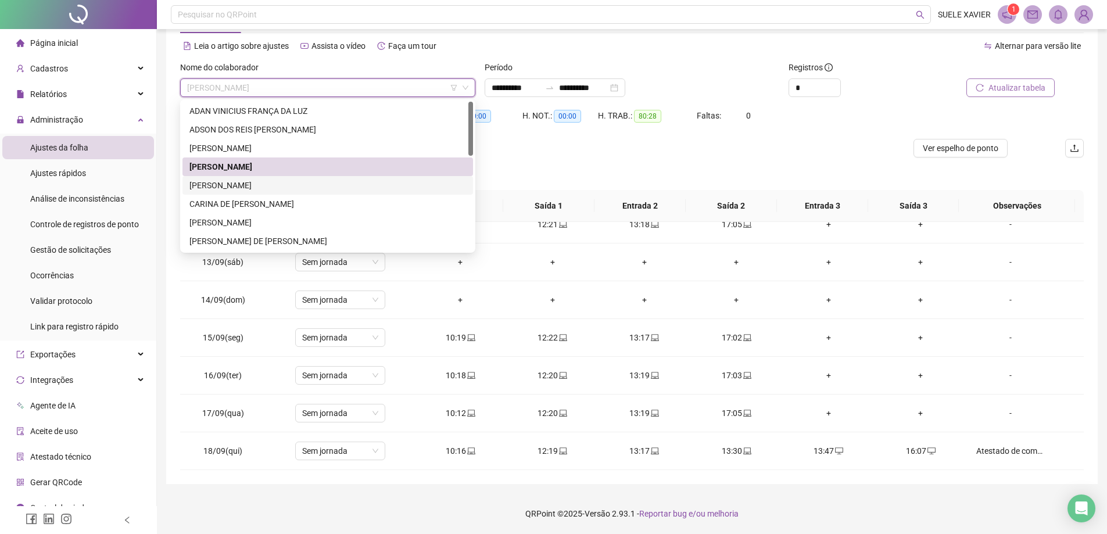
click at [297, 183] on div "[PERSON_NAME]" at bounding box center [327, 185] width 276 height 13
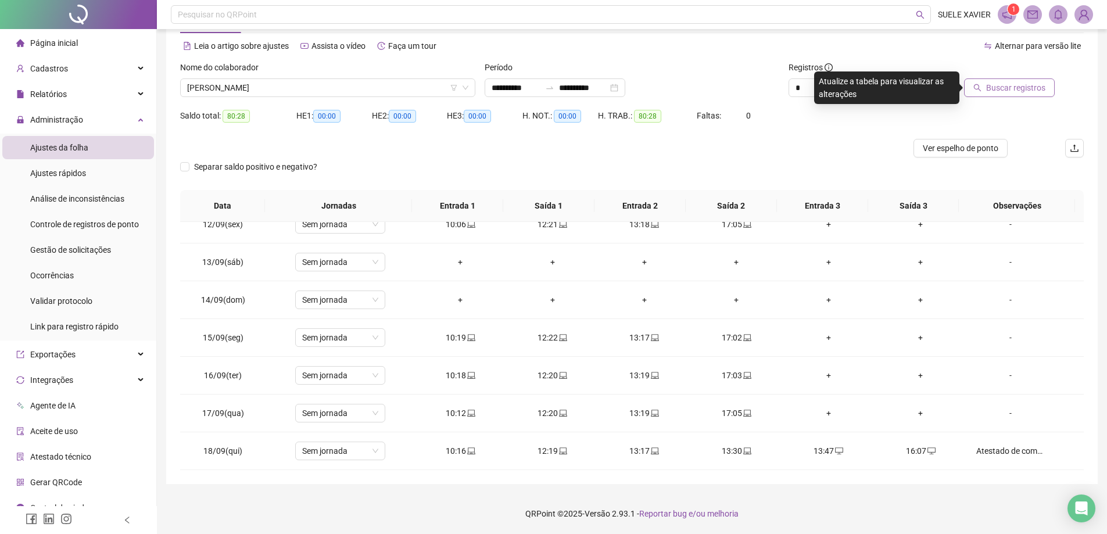
click at [1023, 90] on span "Buscar registros" at bounding box center [1015, 87] width 59 height 13
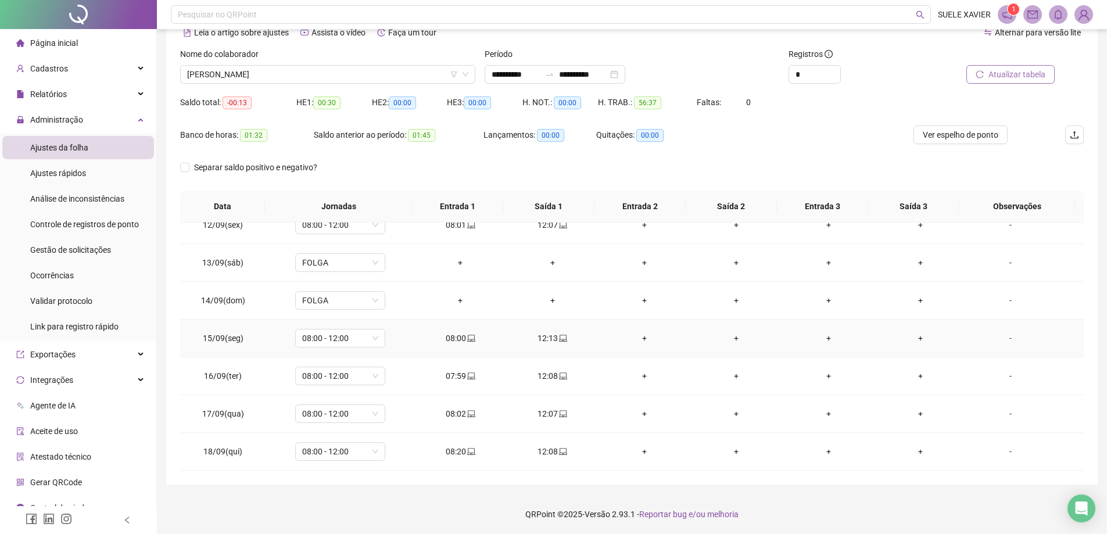
scroll to position [60, 0]
click at [336, 74] on span "[PERSON_NAME]" at bounding box center [327, 73] width 281 height 17
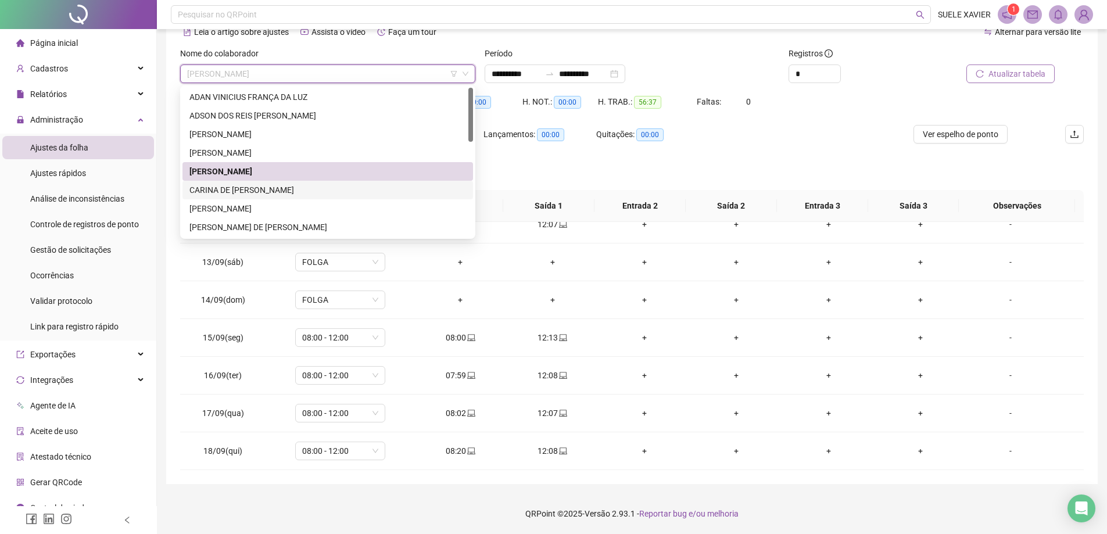
click at [282, 189] on div "CARINA DE [PERSON_NAME]" at bounding box center [327, 190] width 276 height 13
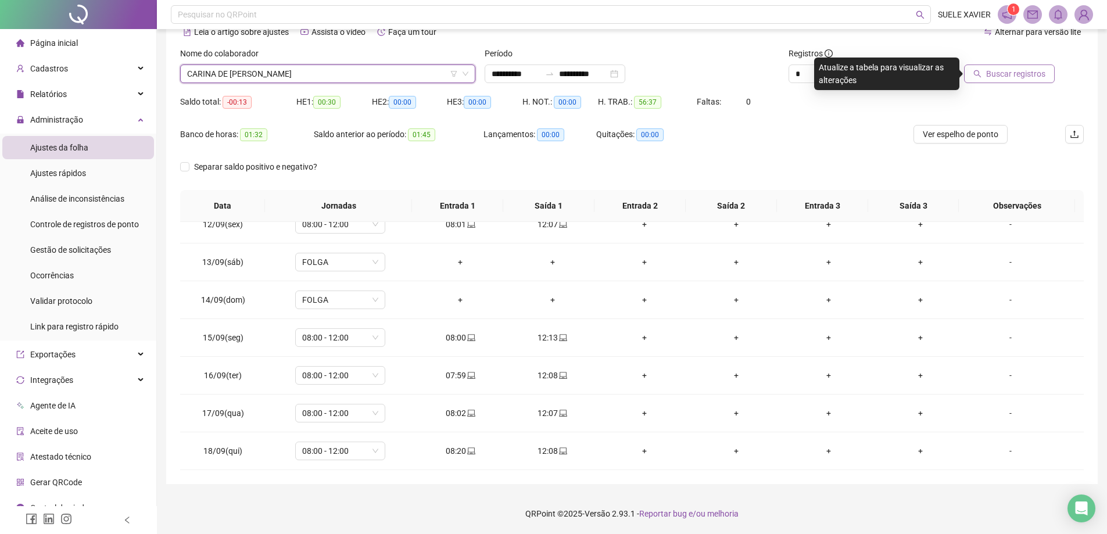
click at [1018, 74] on span "Buscar registros" at bounding box center [1015, 73] width 59 height 13
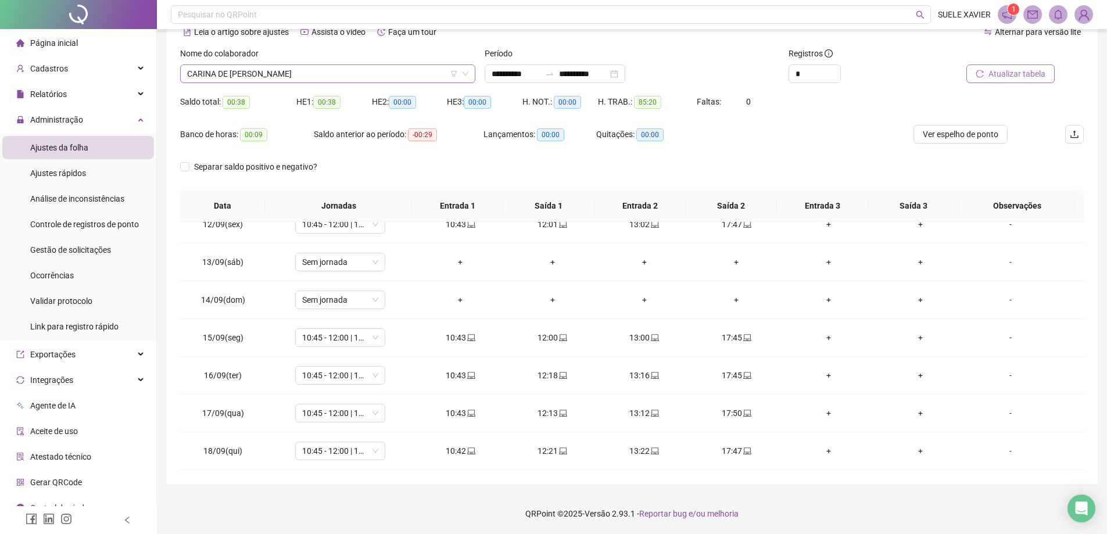
click at [257, 73] on span "CARINA DE [PERSON_NAME]" at bounding box center [327, 73] width 281 height 17
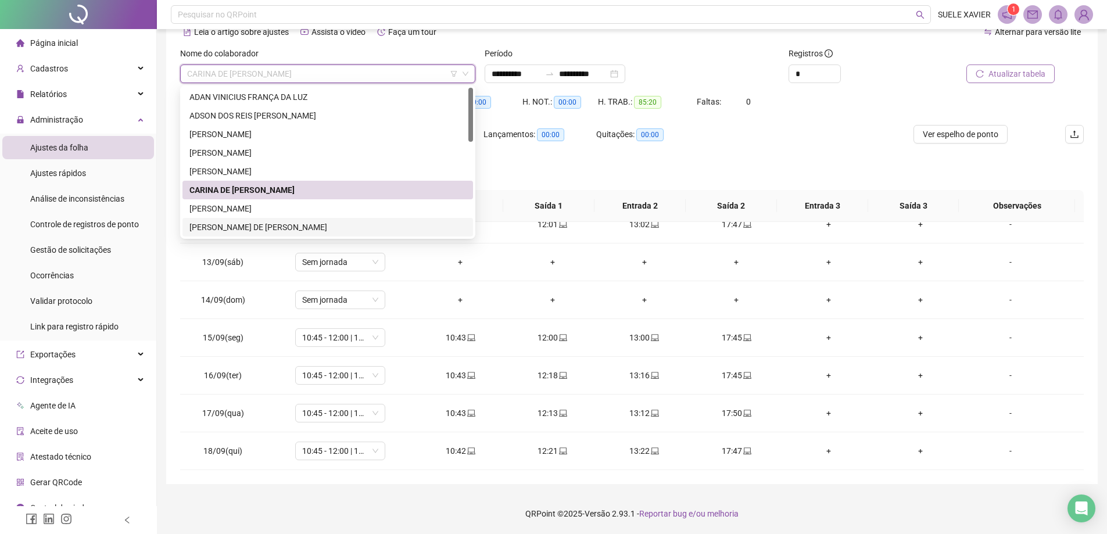
click at [248, 221] on div "[PERSON_NAME] DE [PERSON_NAME]" at bounding box center [327, 227] width 276 height 13
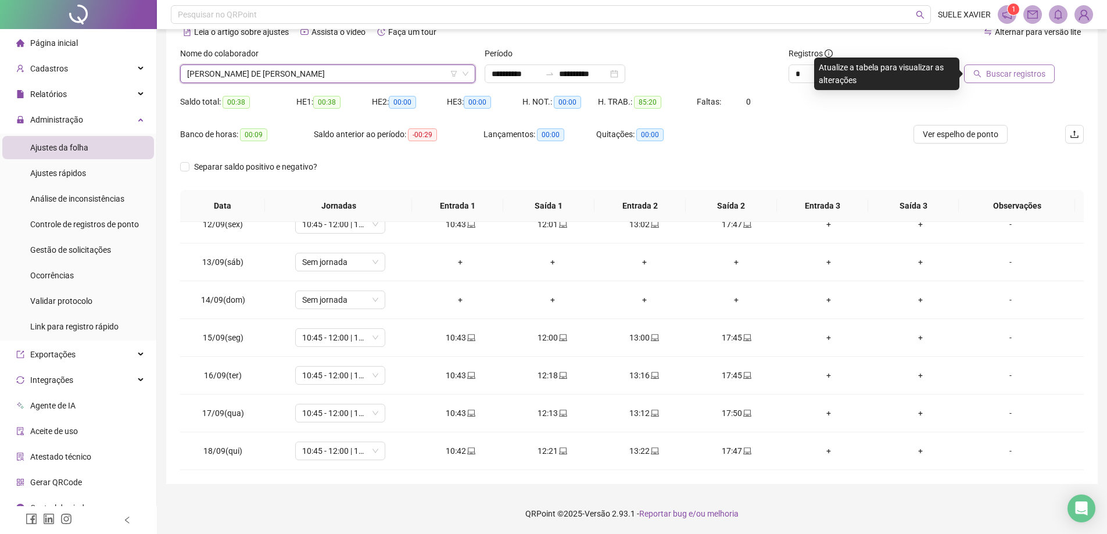
click at [1009, 74] on span "Buscar registros" at bounding box center [1015, 73] width 59 height 13
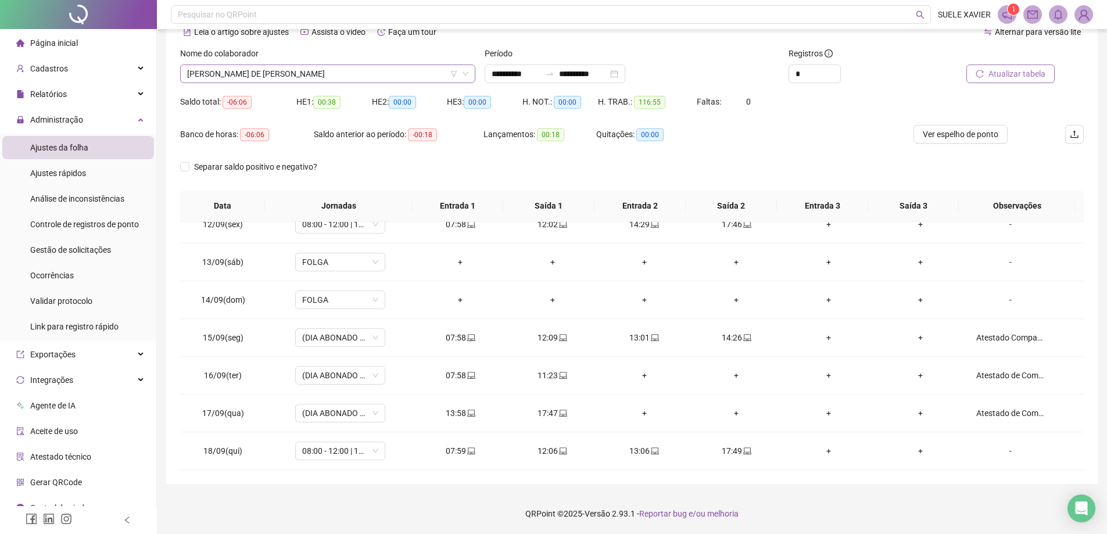
click at [377, 73] on span "[PERSON_NAME] DE [PERSON_NAME]" at bounding box center [327, 73] width 281 height 17
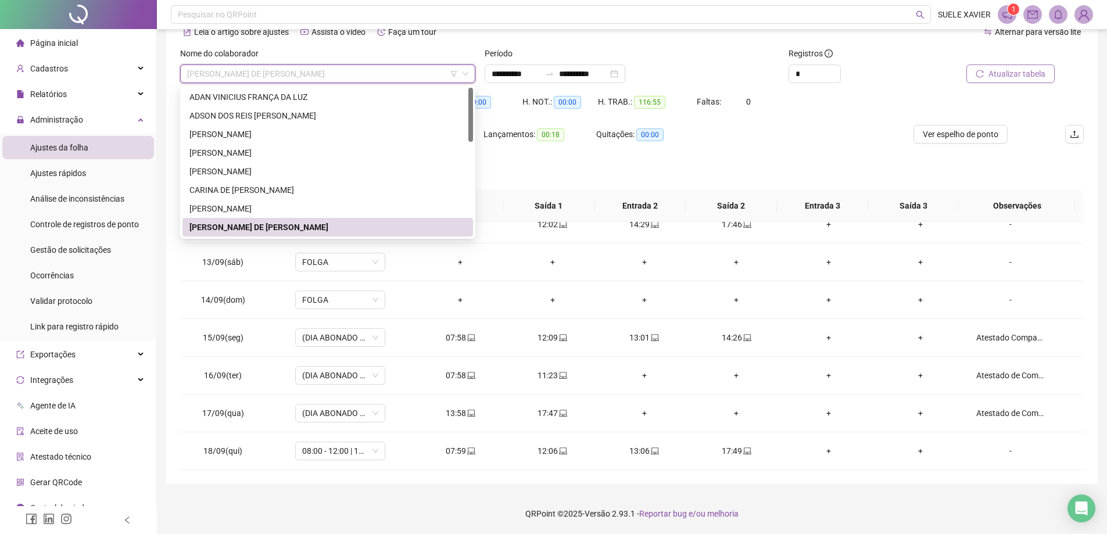
scroll to position [58, 0]
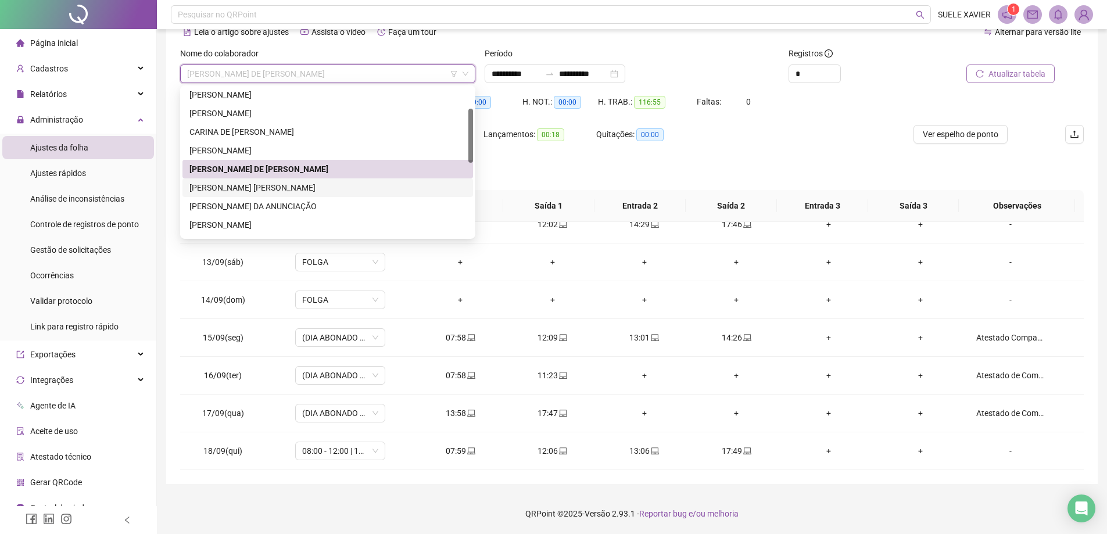
drag, startPoint x: 318, startPoint y: 188, endPoint x: 353, endPoint y: 181, distance: 35.5
click at [318, 187] on div "[PERSON_NAME] [PERSON_NAME]" at bounding box center [327, 187] width 276 height 13
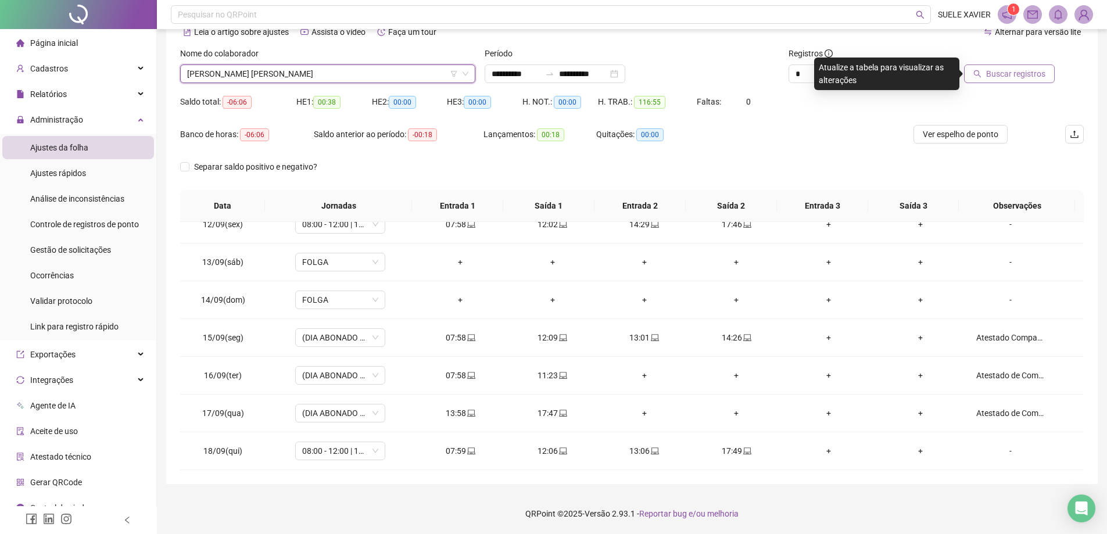
click at [1018, 73] on span "Buscar registros" at bounding box center [1015, 73] width 59 height 13
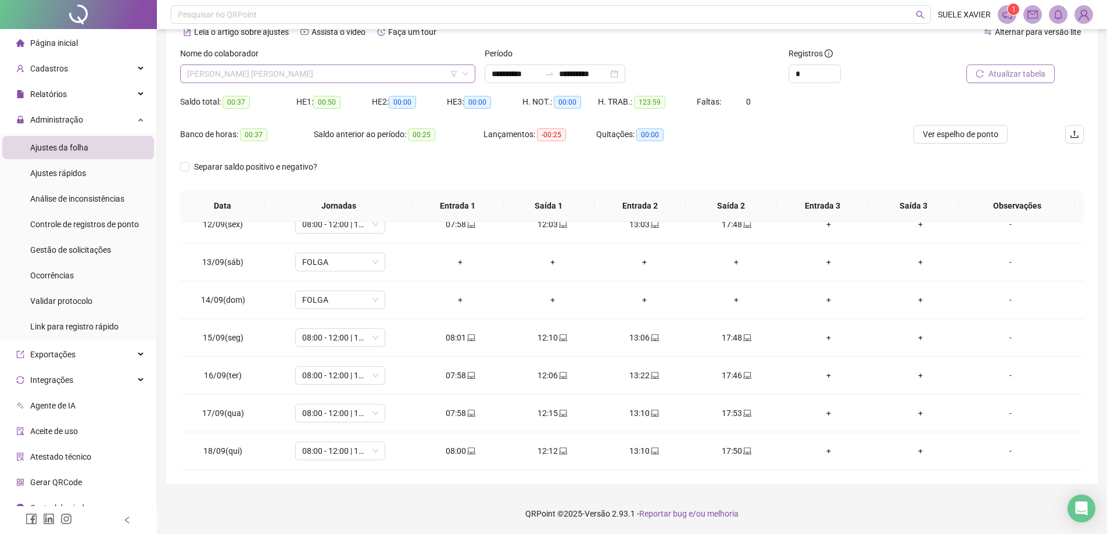
click at [332, 74] on span "[PERSON_NAME] [PERSON_NAME]" at bounding box center [327, 73] width 281 height 17
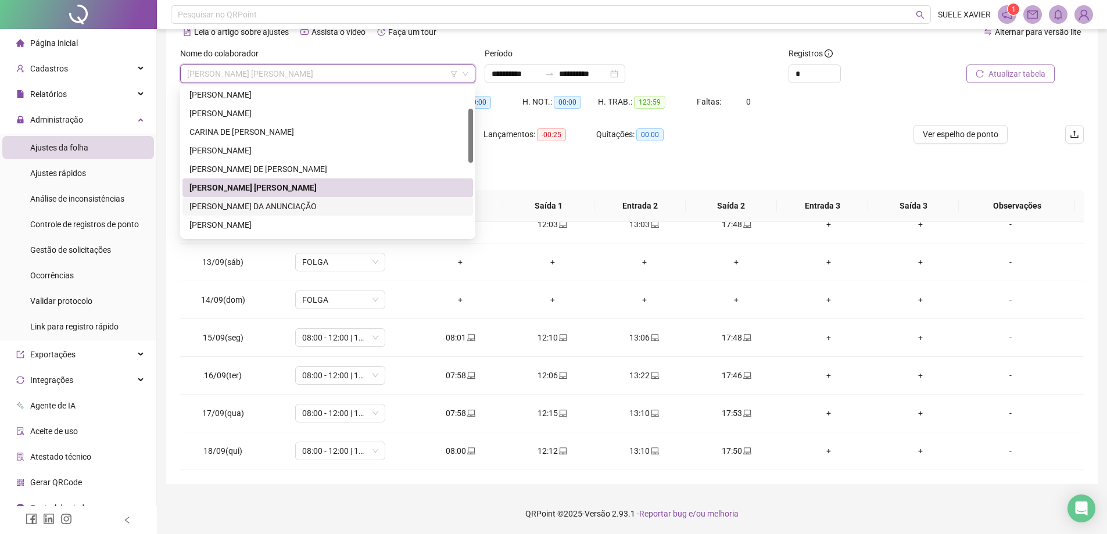
click at [282, 207] on div "[PERSON_NAME] DA ANUNCIAÇÃO" at bounding box center [327, 206] width 276 height 13
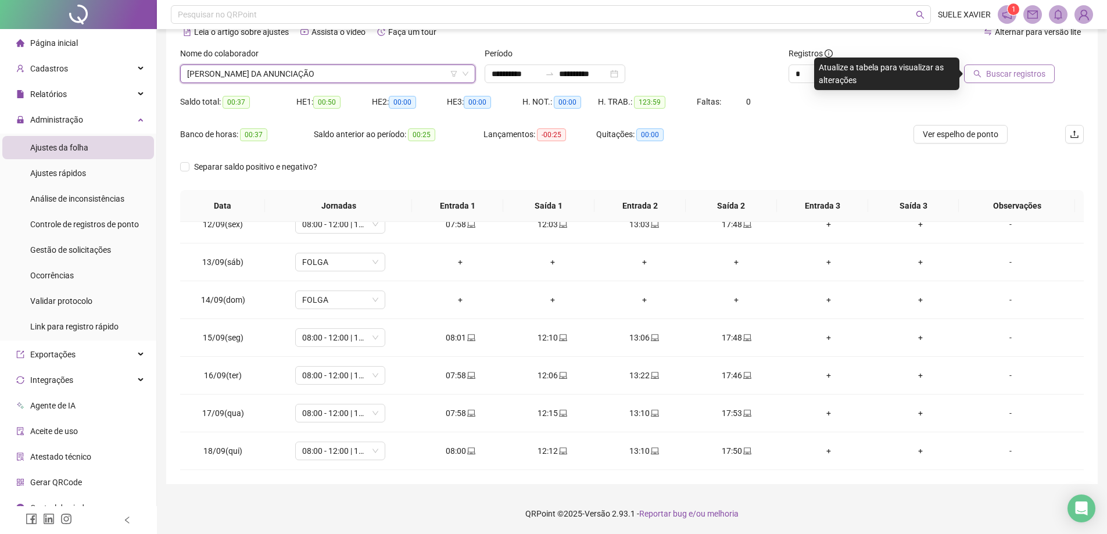
click at [1007, 68] on span "Buscar registros" at bounding box center [1015, 73] width 59 height 13
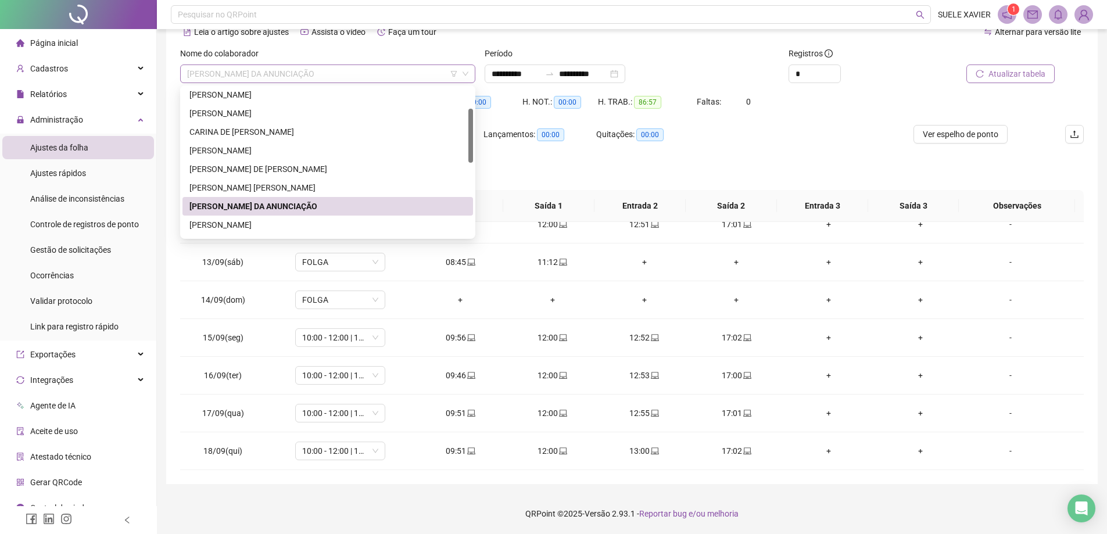
click at [343, 69] on span "[PERSON_NAME] DA ANUNCIAÇÃO" at bounding box center [327, 73] width 281 height 17
click at [235, 225] on div "[PERSON_NAME]" at bounding box center [327, 224] width 276 height 13
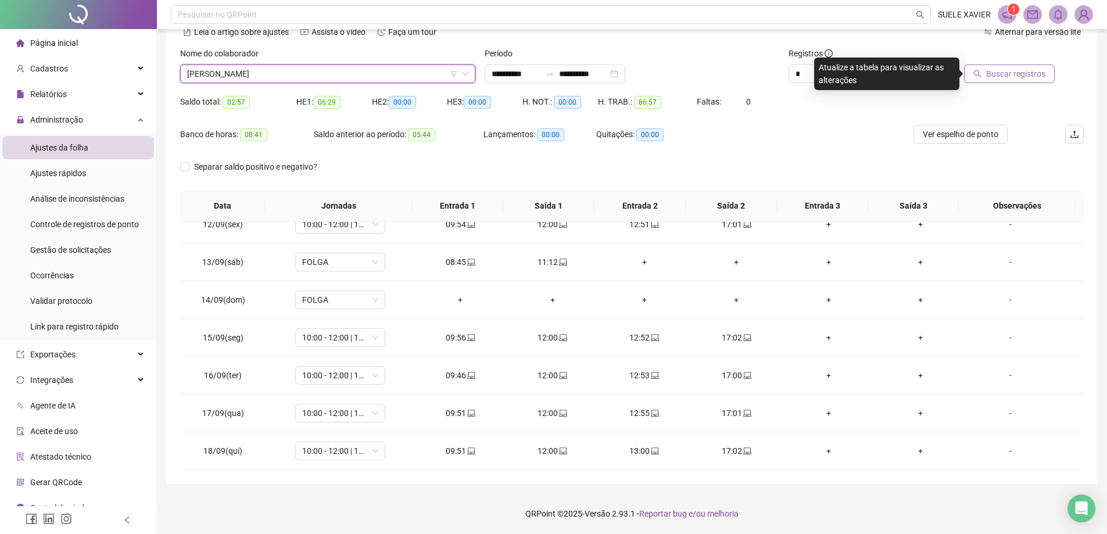
click at [1025, 74] on span "Buscar registros" at bounding box center [1015, 73] width 59 height 13
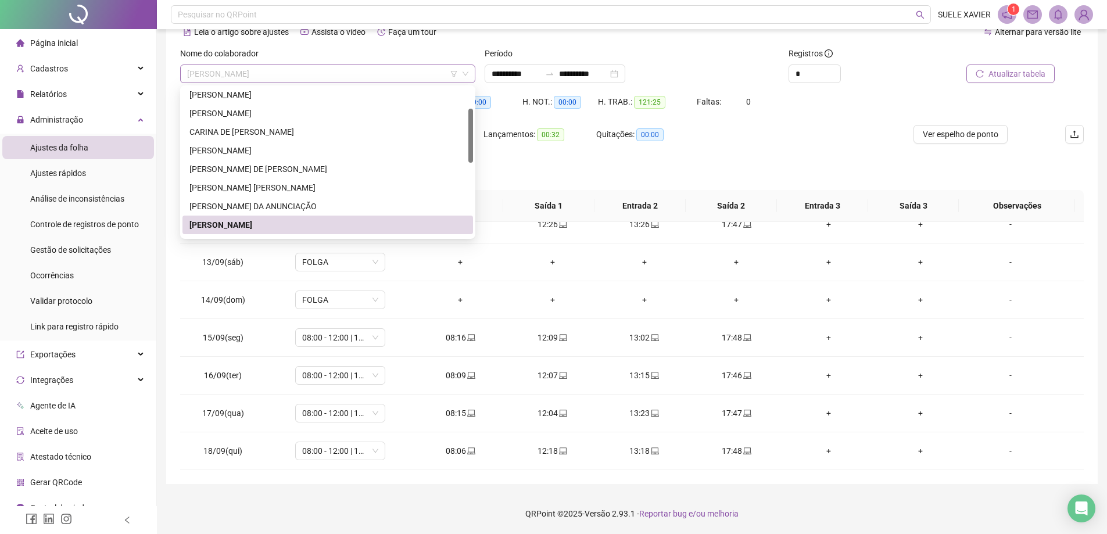
click at [346, 74] on span "[PERSON_NAME]" at bounding box center [327, 73] width 281 height 17
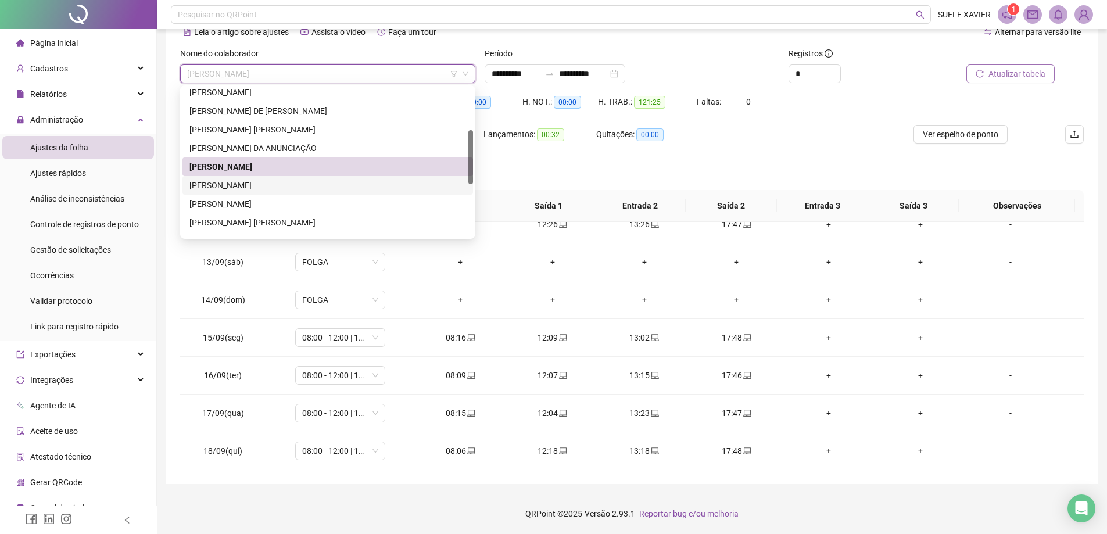
drag, startPoint x: 265, startPoint y: 187, endPoint x: 294, endPoint y: 181, distance: 30.3
click at [266, 186] on div "[PERSON_NAME]" at bounding box center [327, 185] width 276 height 13
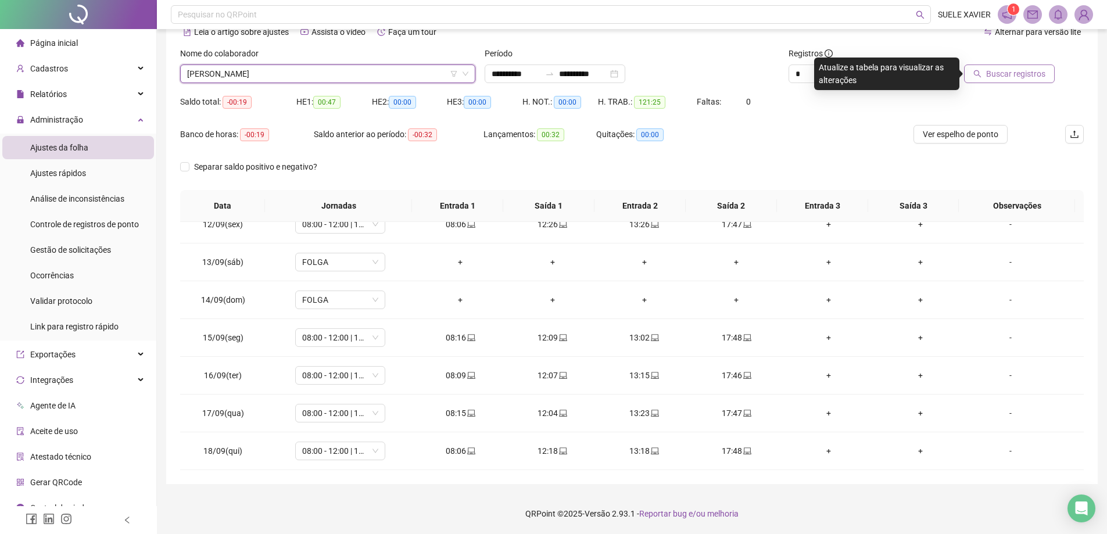
click at [1015, 77] on span "Buscar registros" at bounding box center [1015, 73] width 59 height 13
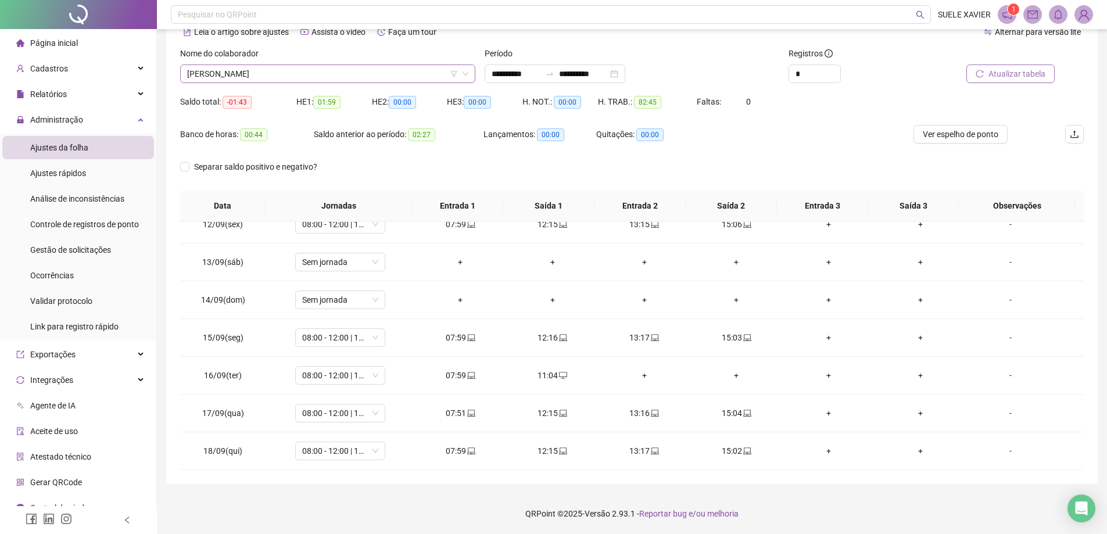
click at [268, 71] on span "[PERSON_NAME]" at bounding box center [327, 73] width 281 height 17
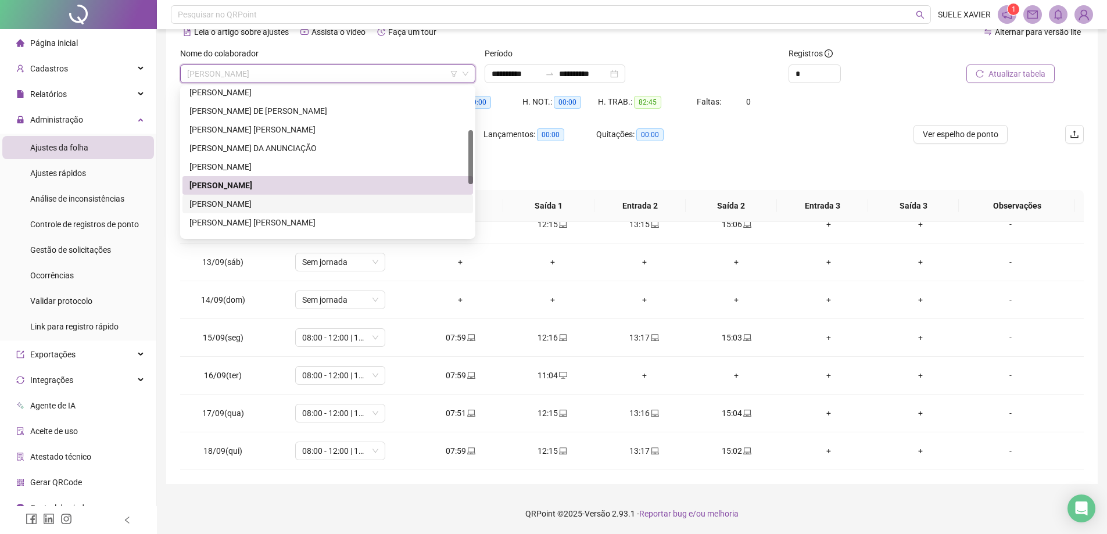
drag, startPoint x: 226, startPoint y: 204, endPoint x: 249, endPoint y: 199, distance: 23.1
click at [225, 204] on div "[PERSON_NAME]" at bounding box center [327, 203] width 276 height 13
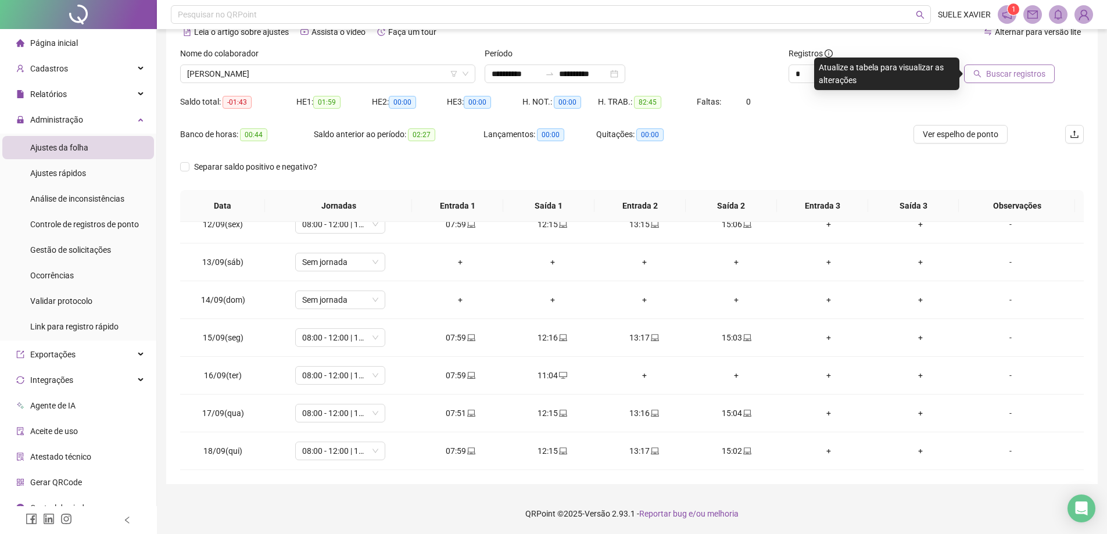
click at [1011, 73] on span "Buscar registros" at bounding box center [1015, 73] width 59 height 13
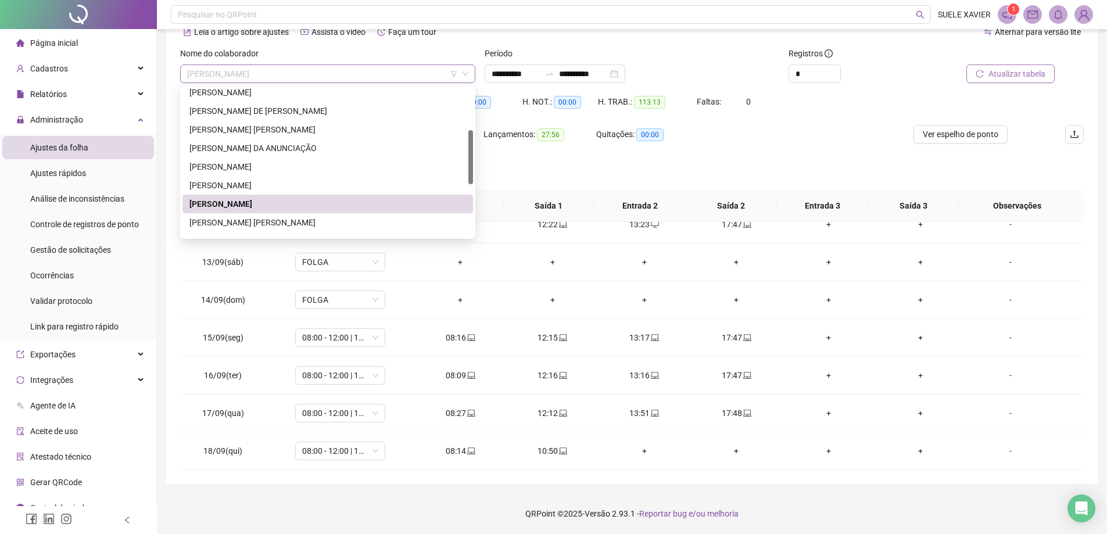
click at [326, 70] on span "[PERSON_NAME]" at bounding box center [327, 73] width 281 height 17
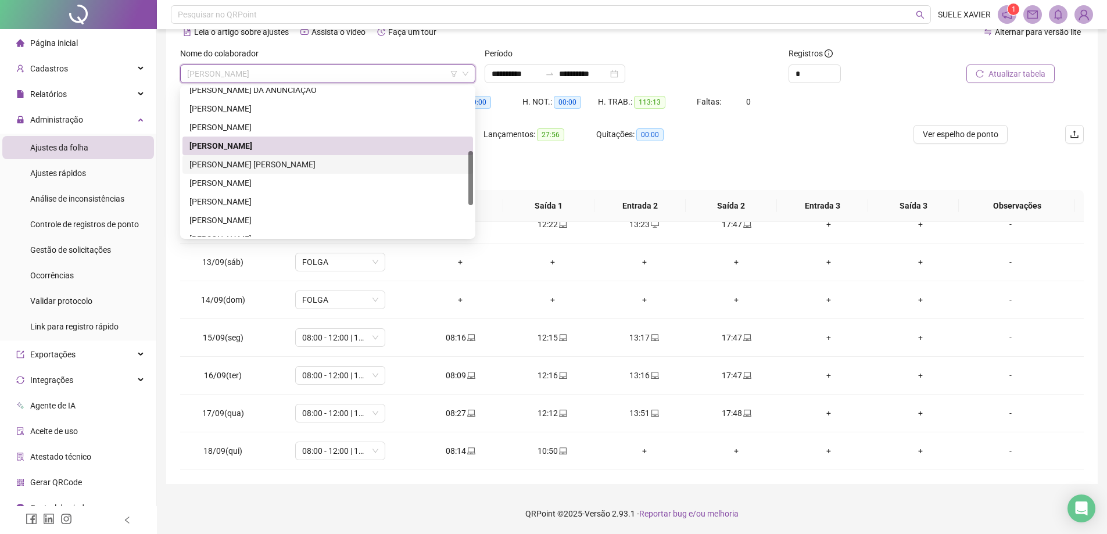
drag, startPoint x: 259, startPoint y: 163, endPoint x: 309, endPoint y: 162, distance: 50.0
click at [263, 162] on div "[PERSON_NAME] [PERSON_NAME]" at bounding box center [327, 164] width 276 height 13
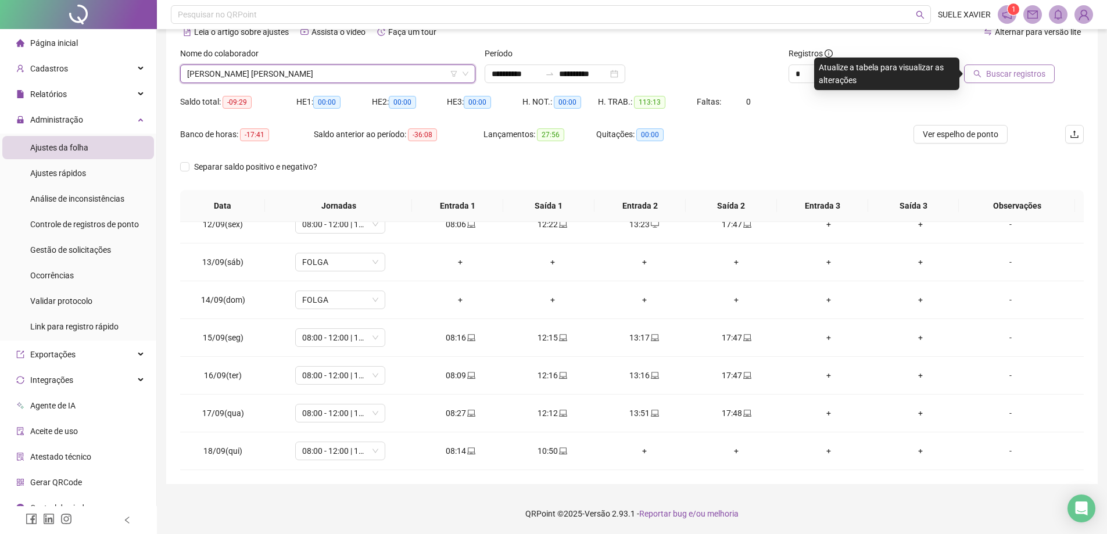
click at [1003, 80] on button "Buscar registros" at bounding box center [1009, 73] width 91 height 19
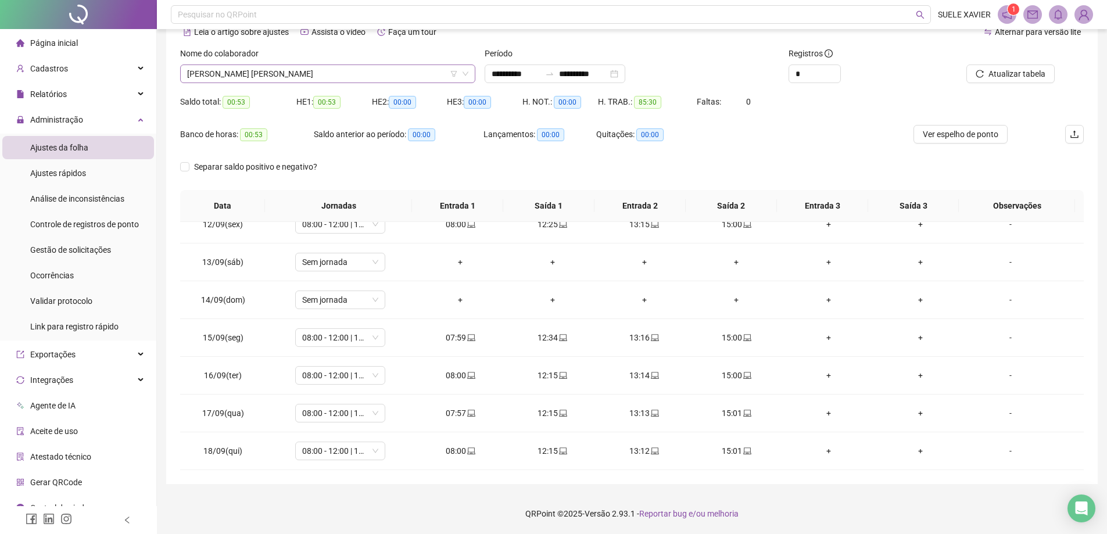
click at [289, 75] on span "[PERSON_NAME] [PERSON_NAME]" at bounding box center [327, 73] width 281 height 17
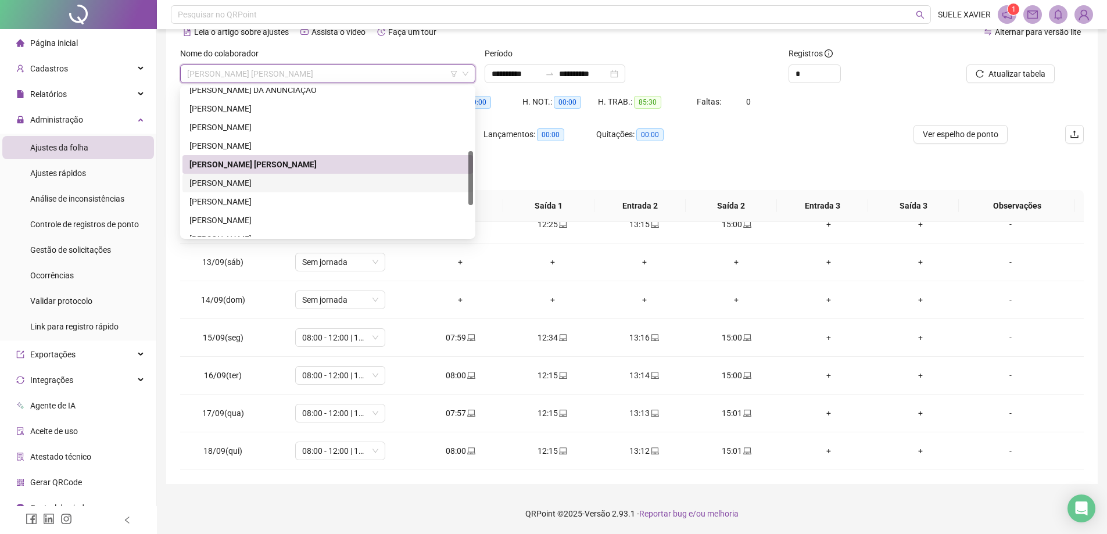
click at [269, 184] on div "[PERSON_NAME]" at bounding box center [327, 183] width 276 height 13
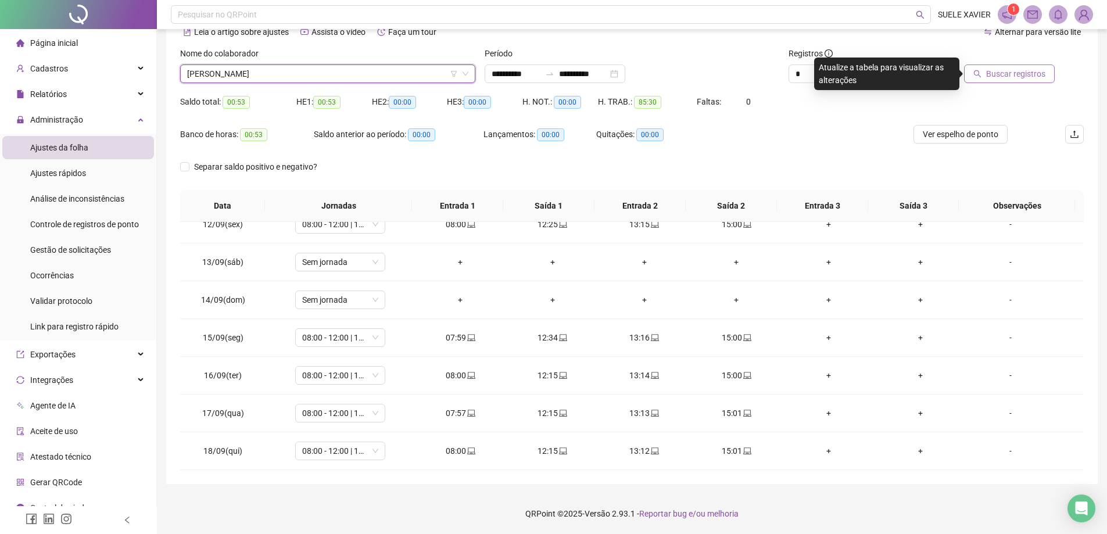
click at [1003, 71] on span "Buscar registros" at bounding box center [1015, 73] width 59 height 13
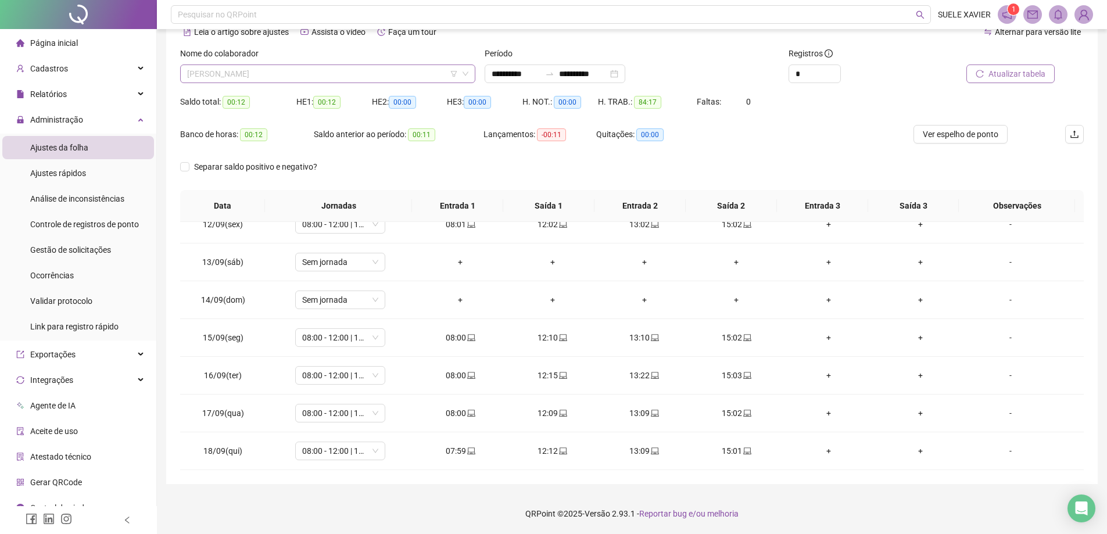
click at [268, 71] on span "[PERSON_NAME]" at bounding box center [327, 73] width 281 height 17
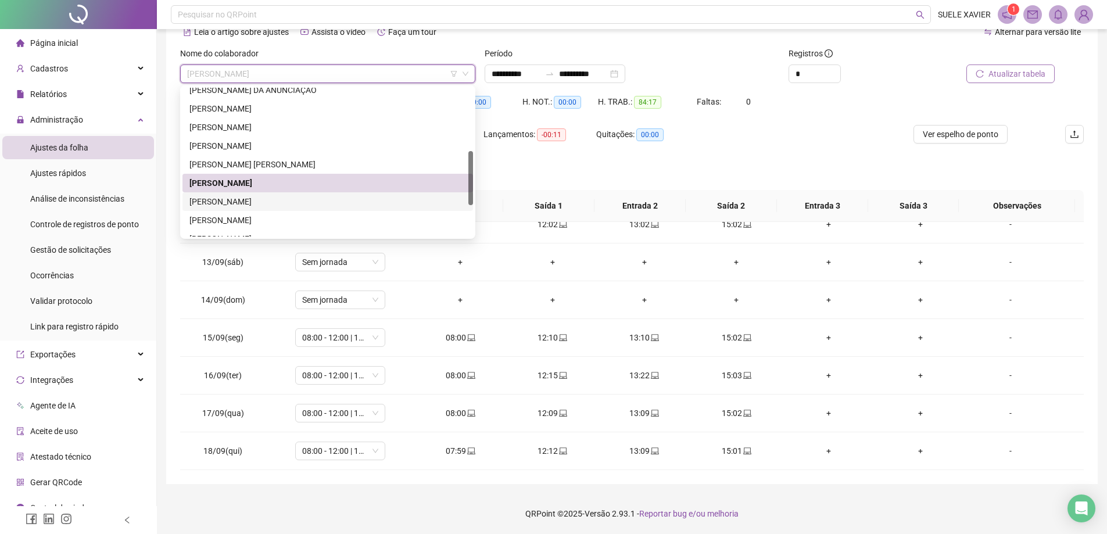
drag, startPoint x: 240, startPoint y: 200, endPoint x: 250, endPoint y: 198, distance: 10.0
click at [240, 200] on div "[PERSON_NAME]" at bounding box center [327, 201] width 276 height 13
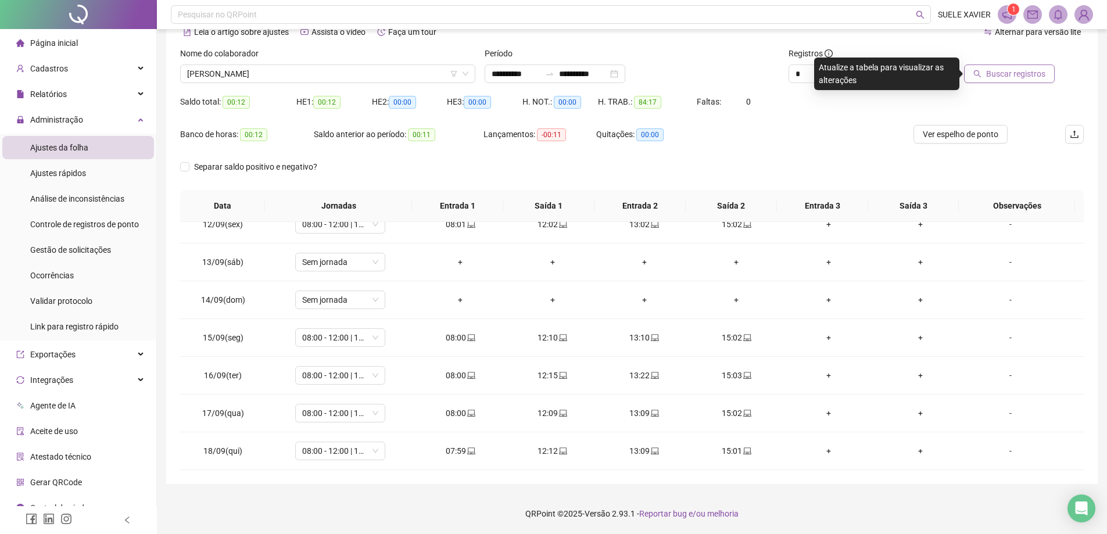
click at [980, 77] on icon "search" at bounding box center [977, 74] width 8 height 8
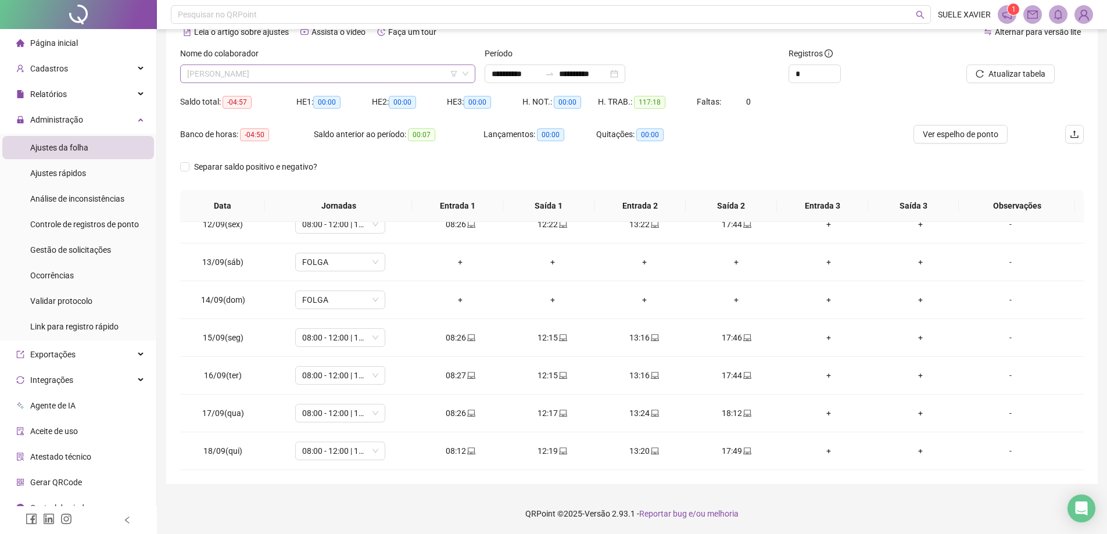
click at [300, 71] on span "[PERSON_NAME]" at bounding box center [327, 73] width 281 height 17
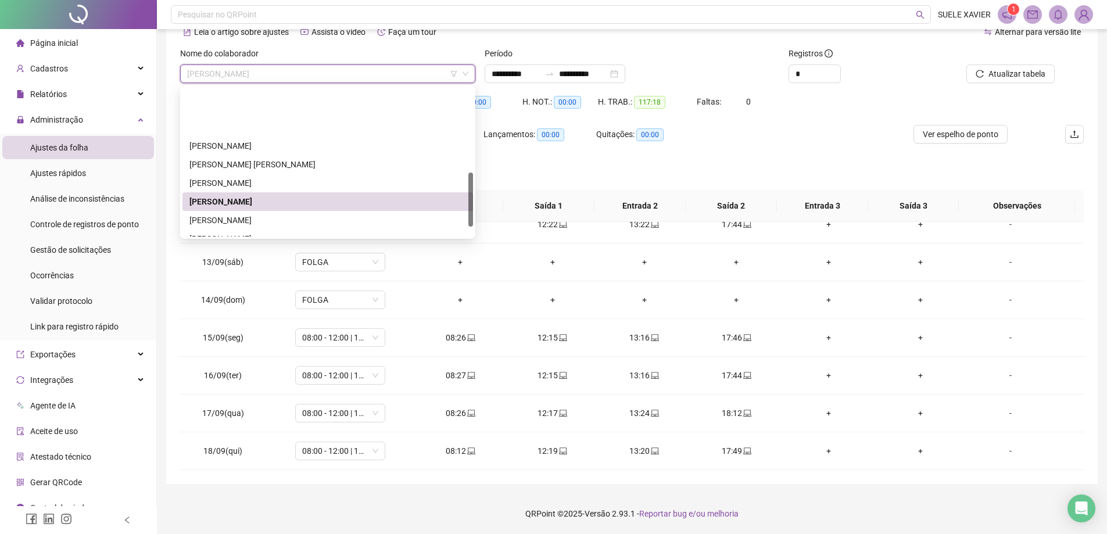
scroll to position [232, 0]
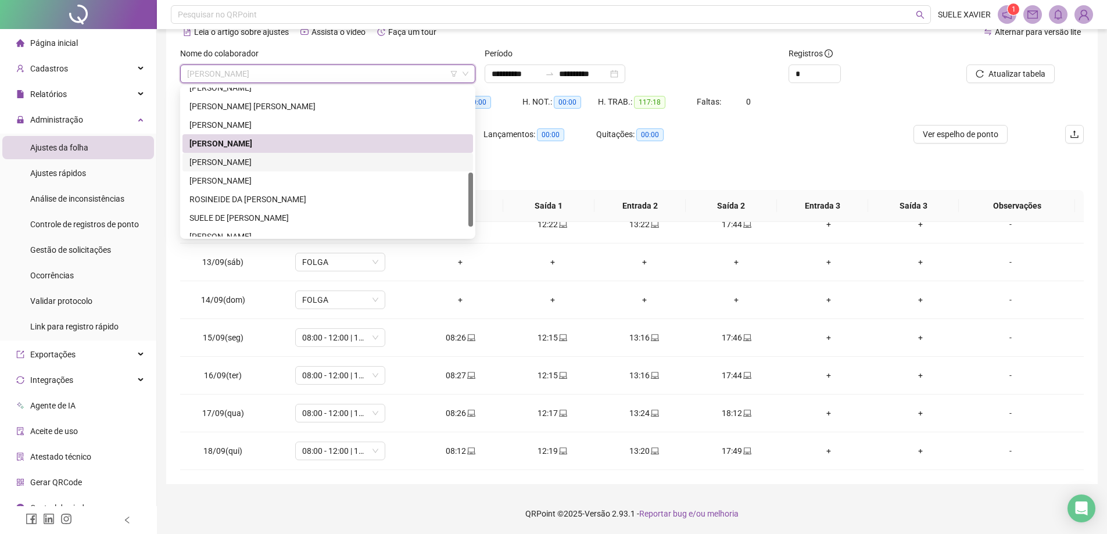
drag, startPoint x: 303, startPoint y: 163, endPoint x: 325, endPoint y: 162, distance: 22.7
click at [303, 163] on div "[PERSON_NAME]" at bounding box center [327, 162] width 276 height 13
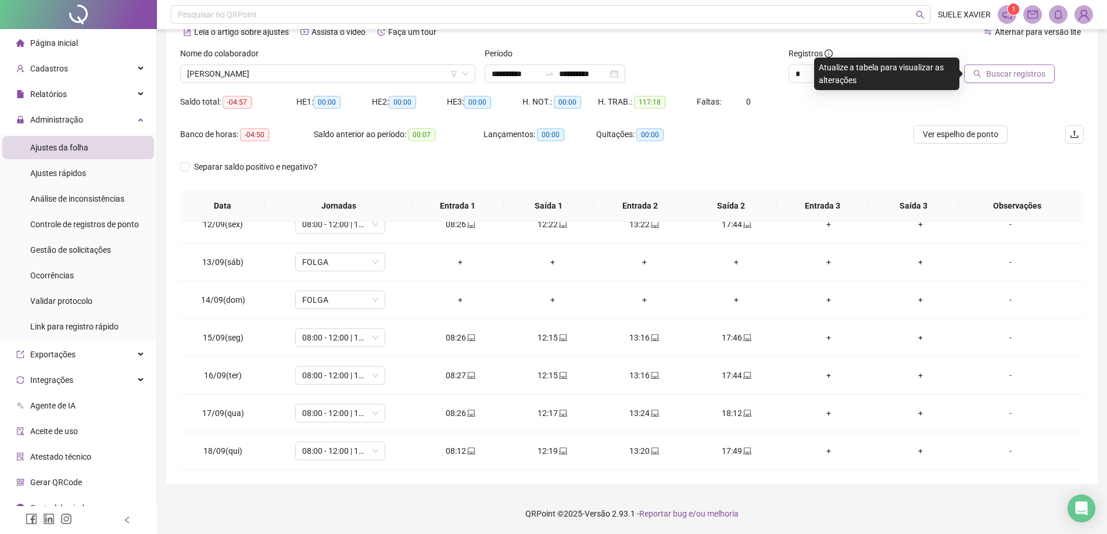
click at [1014, 76] on span "Buscar registros" at bounding box center [1015, 73] width 59 height 13
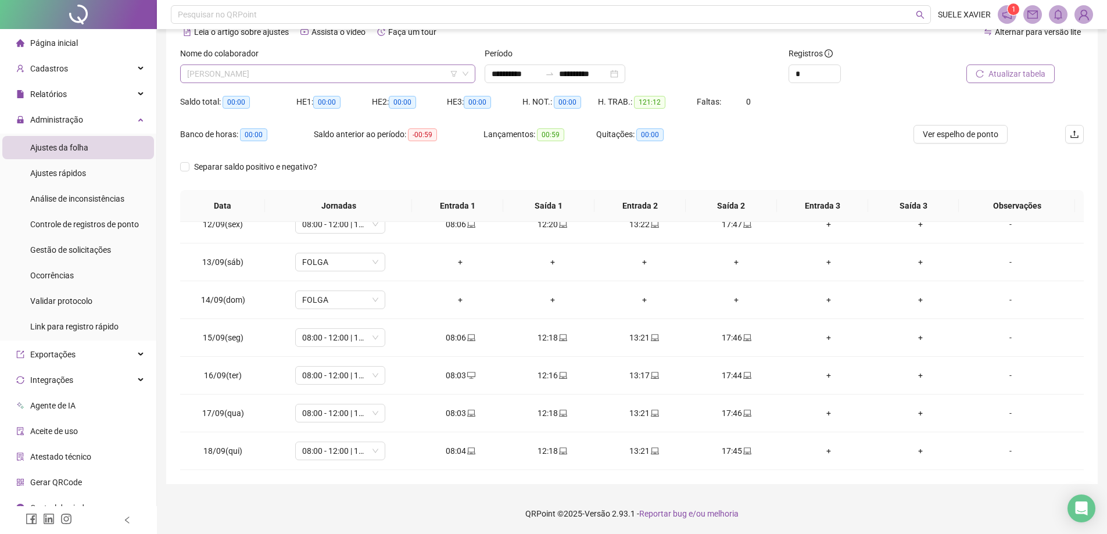
click at [271, 76] on span "[PERSON_NAME]" at bounding box center [327, 73] width 281 height 17
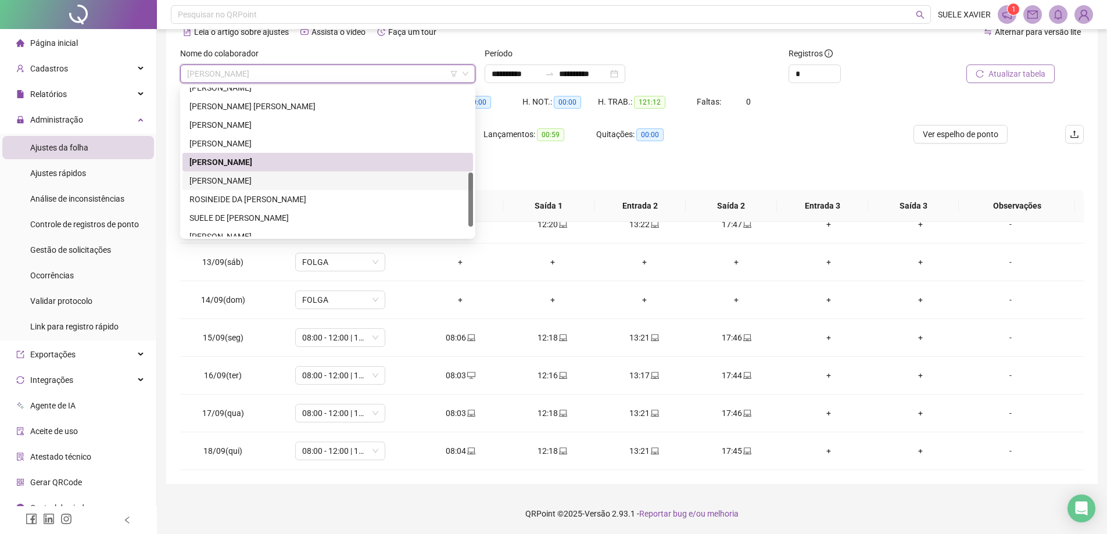
click at [290, 179] on div "[PERSON_NAME]" at bounding box center [327, 180] width 276 height 13
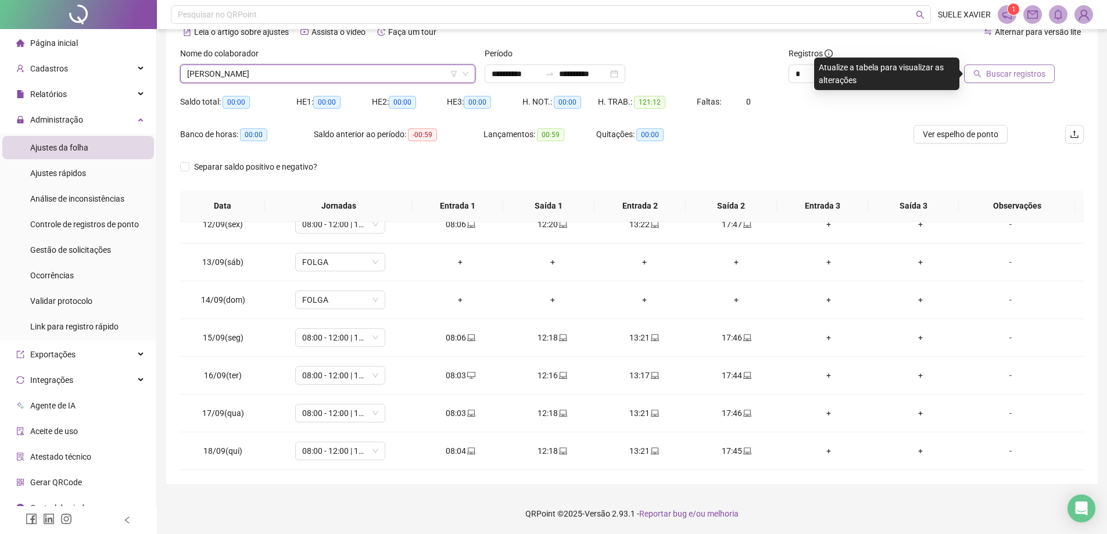
click at [990, 72] on span "Buscar registros" at bounding box center [1015, 73] width 59 height 13
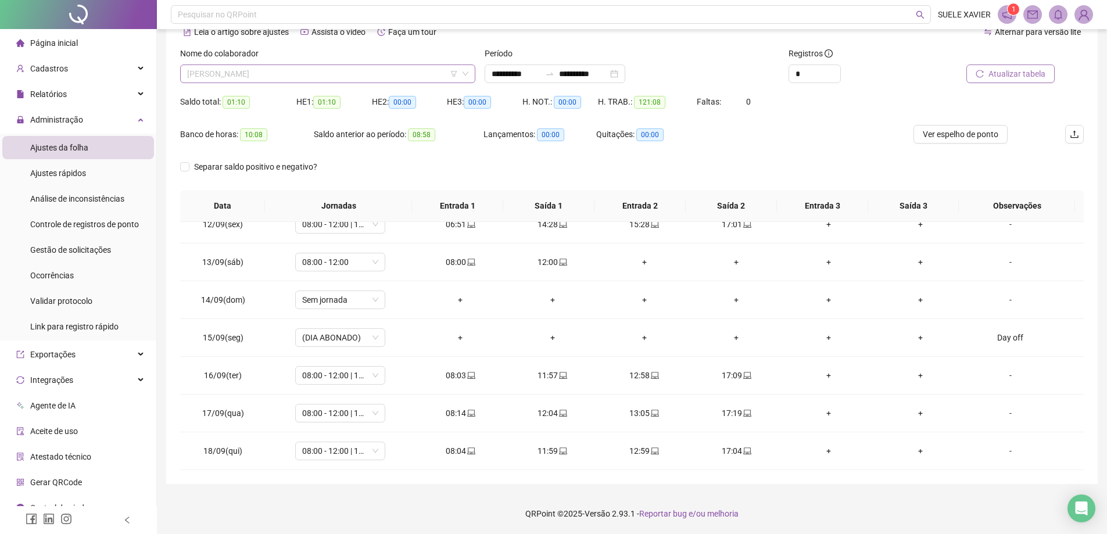
click at [279, 71] on span "[PERSON_NAME]" at bounding box center [327, 73] width 281 height 17
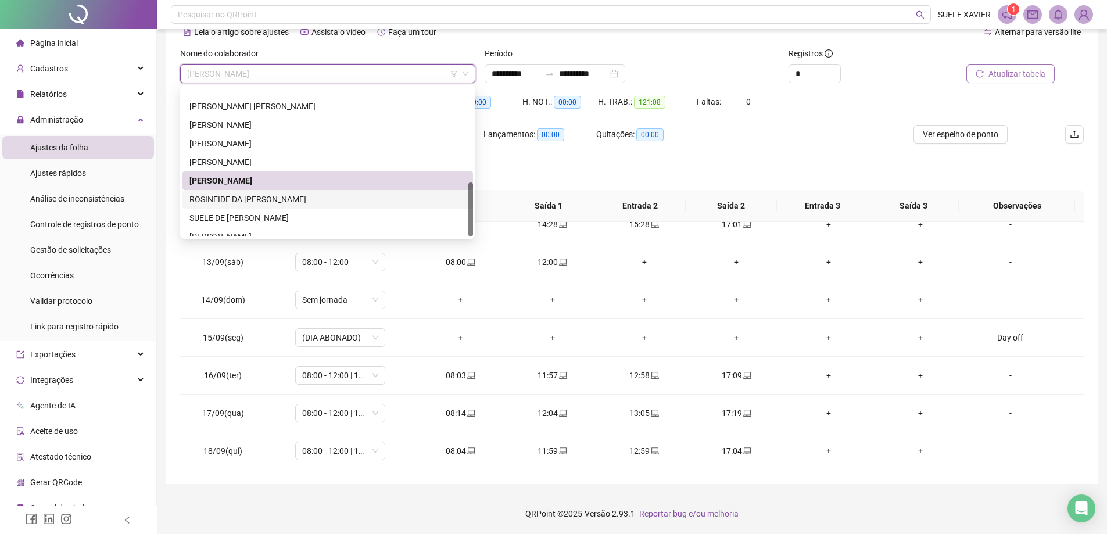
scroll to position [260, 0]
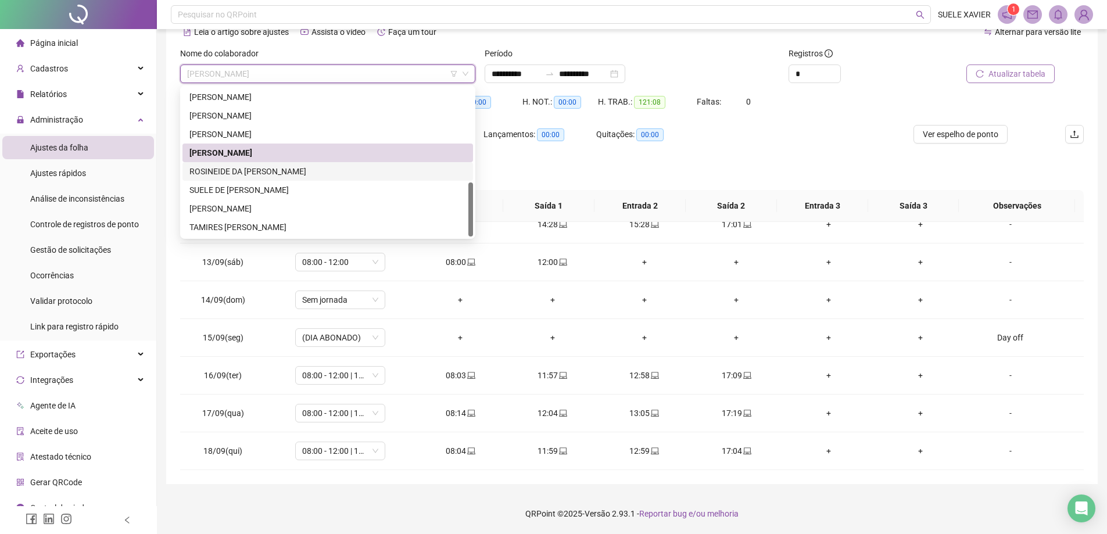
drag, startPoint x: 262, startPoint y: 167, endPoint x: 608, endPoint y: 161, distance: 345.6
click at [267, 164] on div "ROSINEIDE DA [PERSON_NAME]" at bounding box center [327, 171] width 290 height 19
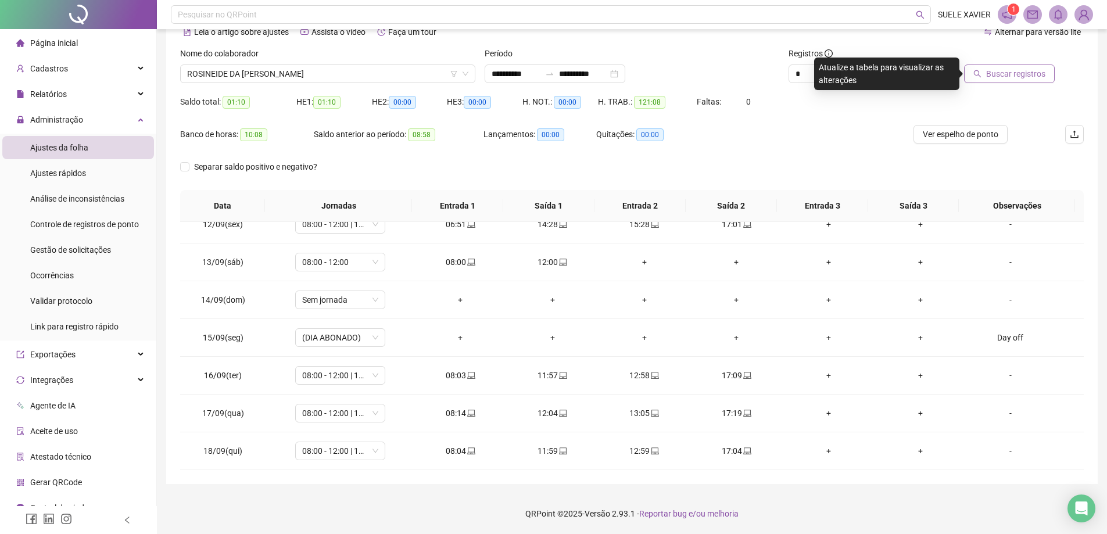
click at [1018, 76] on span "Buscar registros" at bounding box center [1015, 73] width 59 height 13
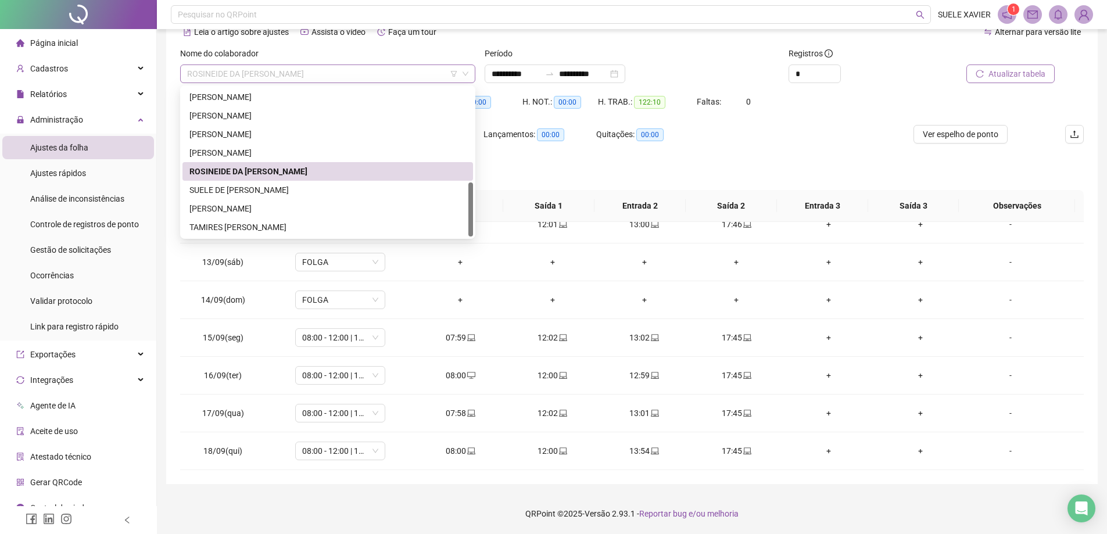
click at [272, 70] on span "ROSINEIDE DA [PERSON_NAME]" at bounding box center [327, 73] width 281 height 17
drag, startPoint x: 264, startPoint y: 189, endPoint x: 275, endPoint y: 188, distance: 10.5
click at [264, 190] on div "SUELE DE [PERSON_NAME]" at bounding box center [327, 190] width 276 height 13
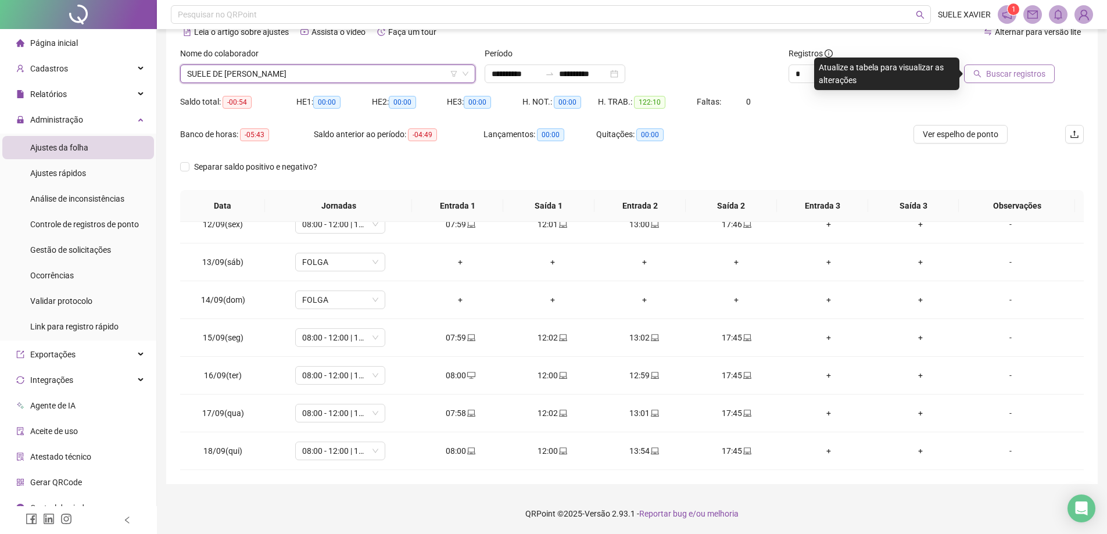
click at [296, 71] on span "SUELE DE [PERSON_NAME]" at bounding box center [327, 73] width 281 height 17
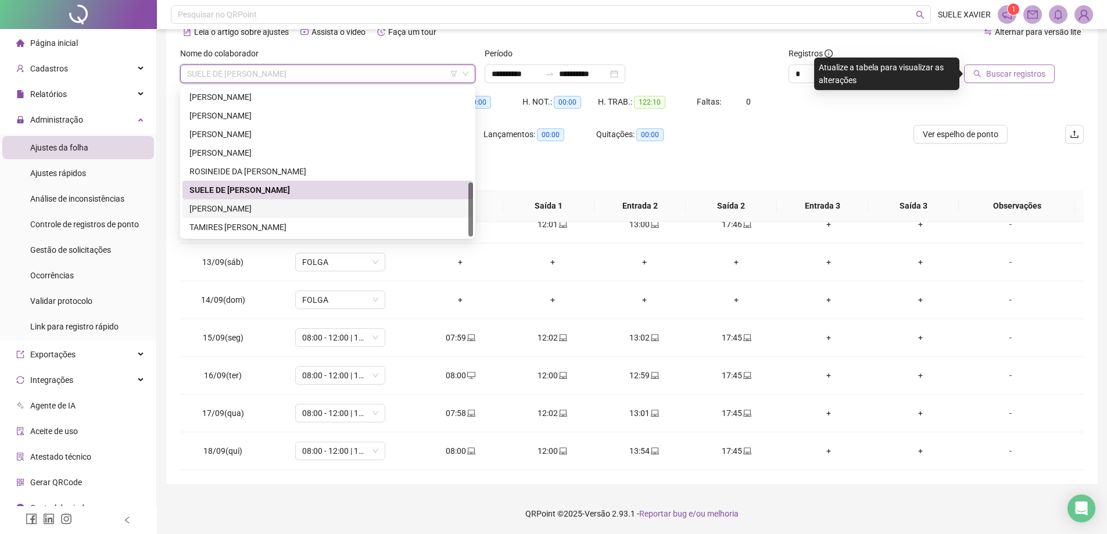
click at [239, 207] on div "[PERSON_NAME]" at bounding box center [327, 208] width 276 height 13
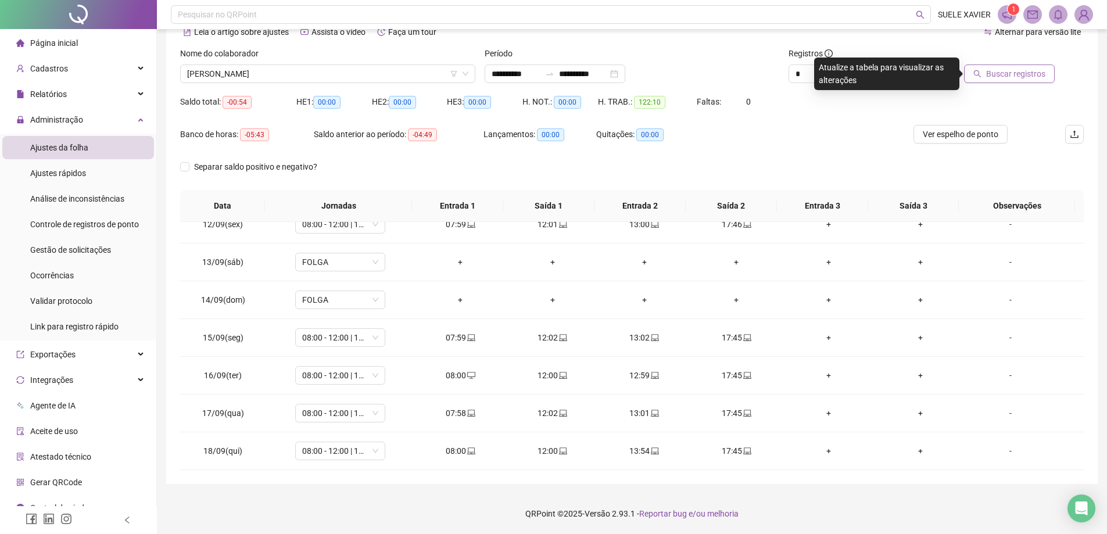
click at [1031, 73] on span "Buscar registros" at bounding box center [1015, 73] width 59 height 13
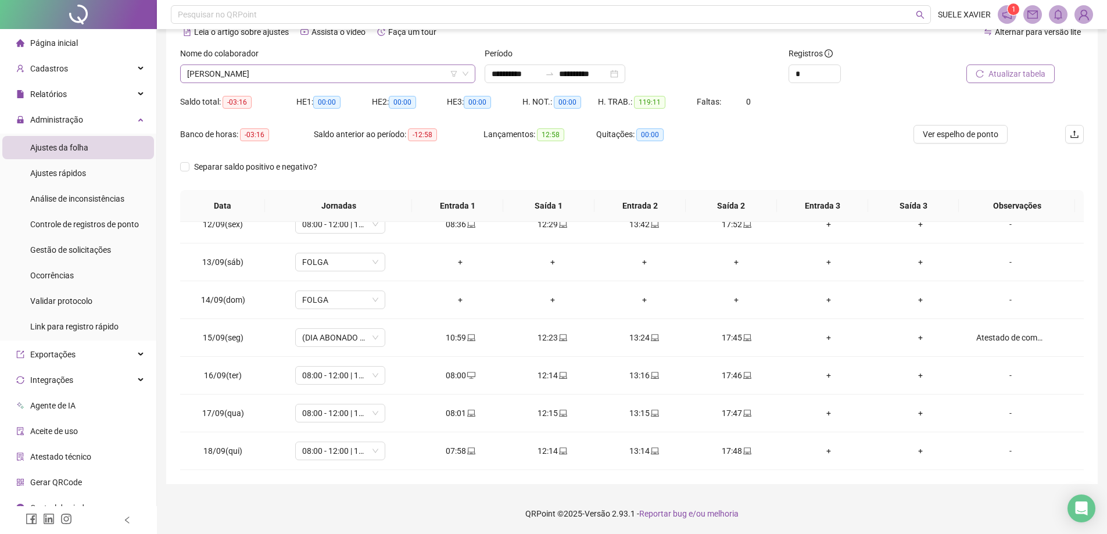
click at [333, 76] on span "[PERSON_NAME]" at bounding box center [327, 73] width 281 height 17
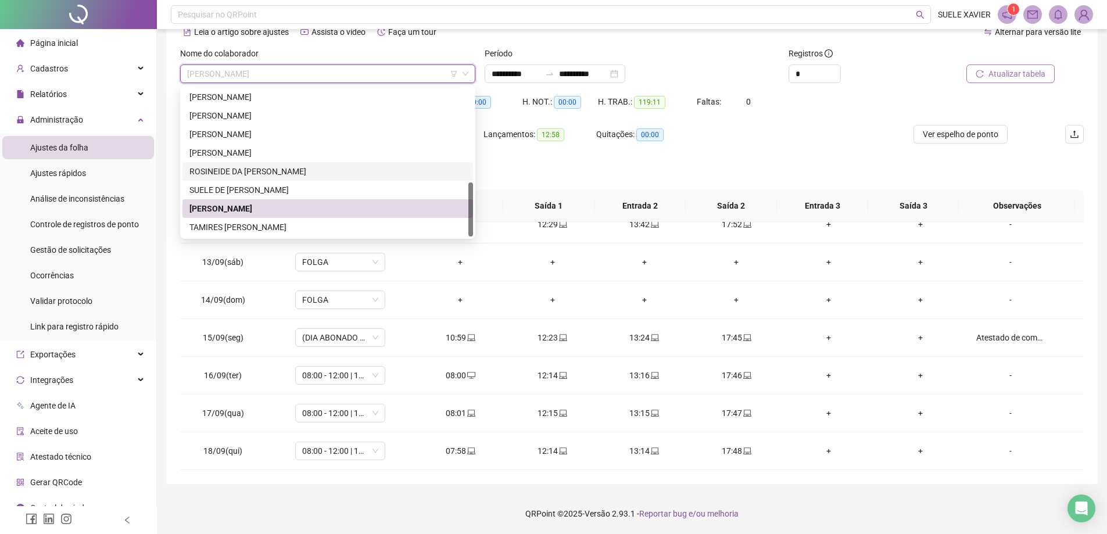
click at [269, 167] on div "ROSINEIDE DA [PERSON_NAME]" at bounding box center [327, 171] width 276 height 13
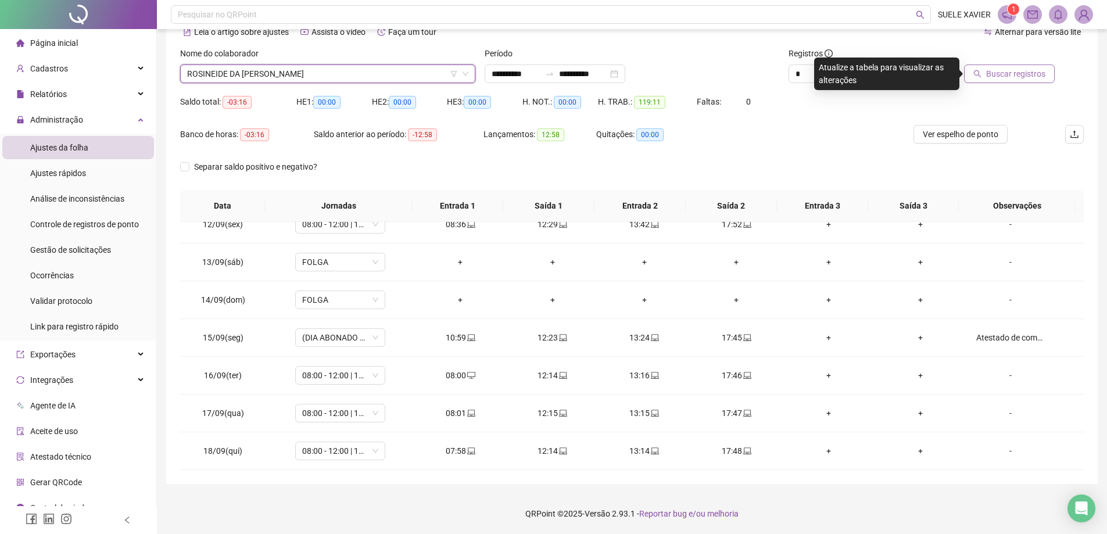
click at [1014, 73] on span "Buscar registros" at bounding box center [1015, 73] width 59 height 13
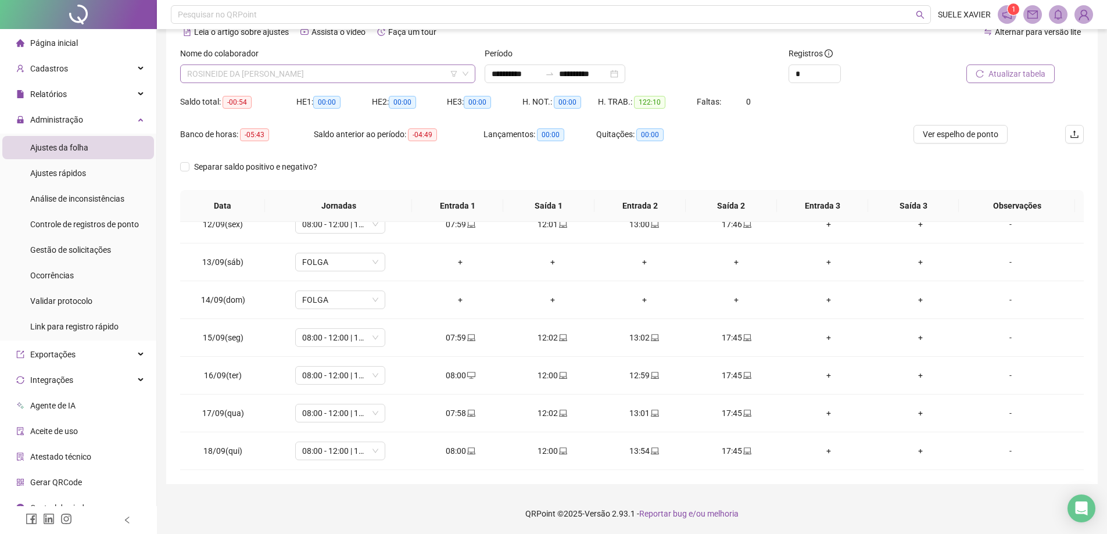
click at [308, 76] on span "ROSINEIDE DA [PERSON_NAME]" at bounding box center [327, 73] width 281 height 17
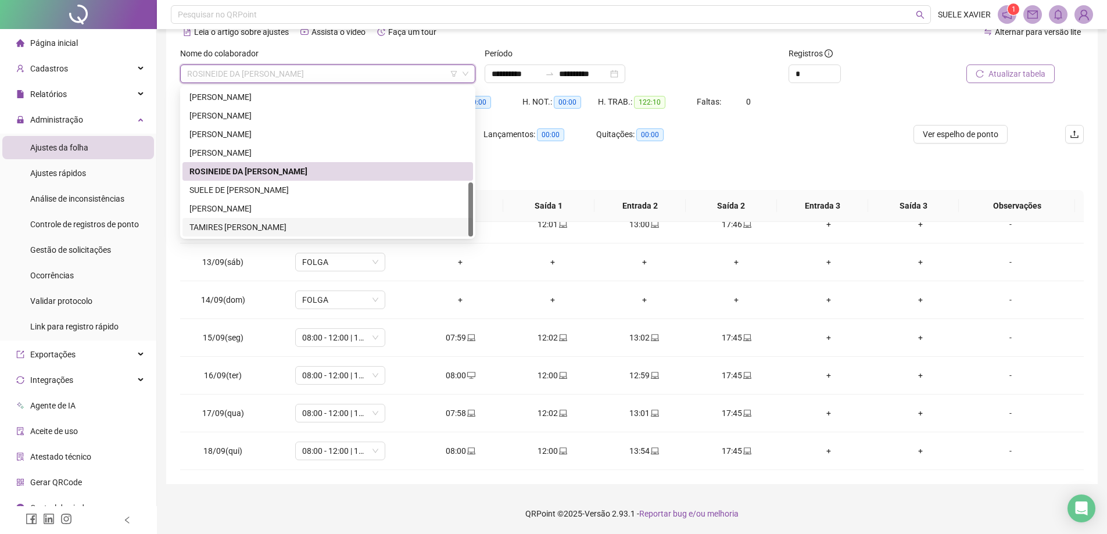
click at [281, 224] on div "TAMIRES [PERSON_NAME]" at bounding box center [327, 227] width 276 height 13
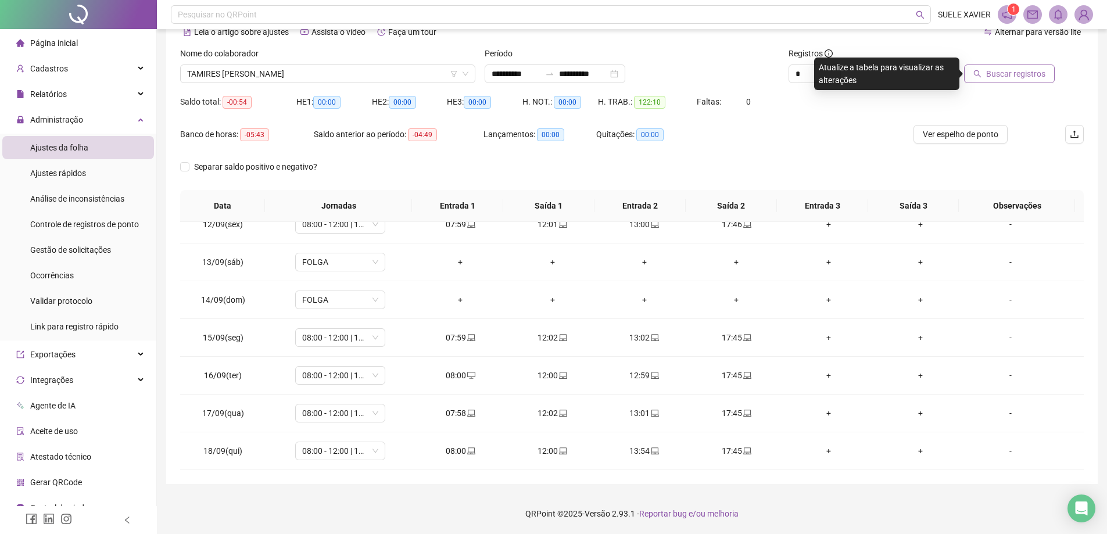
click at [1018, 76] on span "Buscar registros" at bounding box center [1015, 73] width 59 height 13
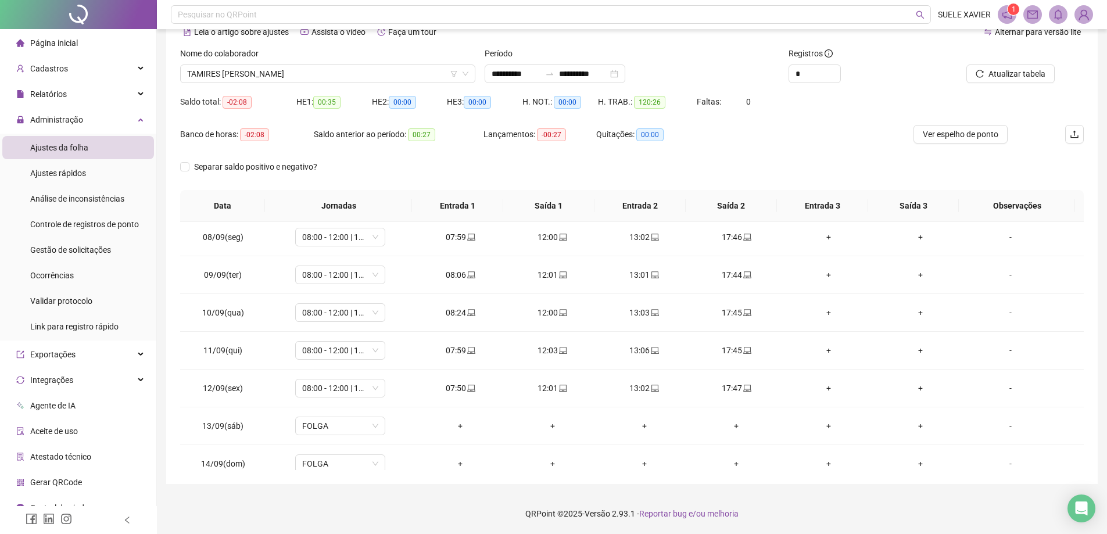
scroll to position [432, 0]
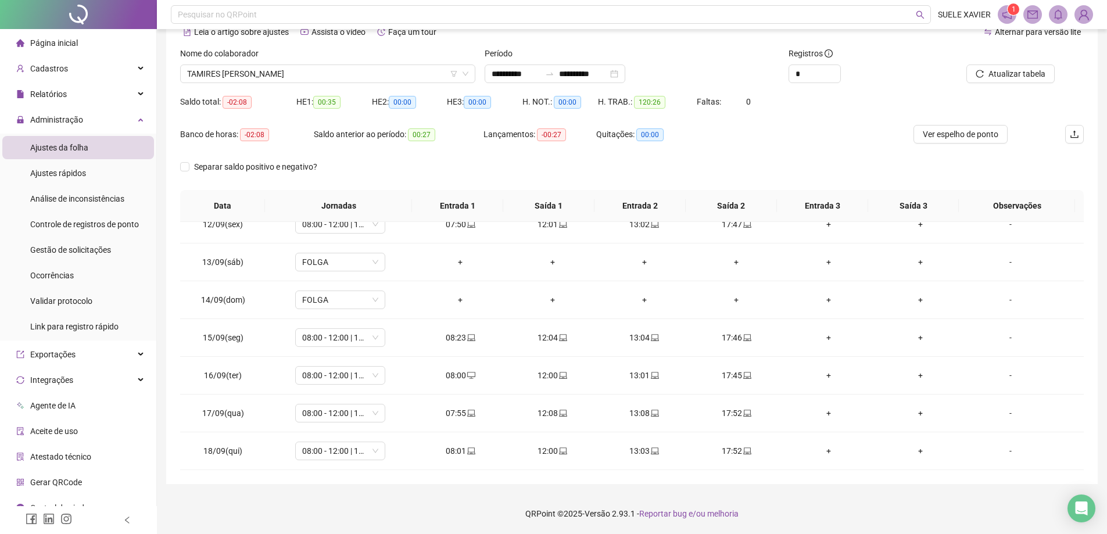
click at [81, 148] on span "Ajustes da folha" at bounding box center [59, 147] width 58 height 9
